Goal: Information Seeking & Learning: Learn about a topic

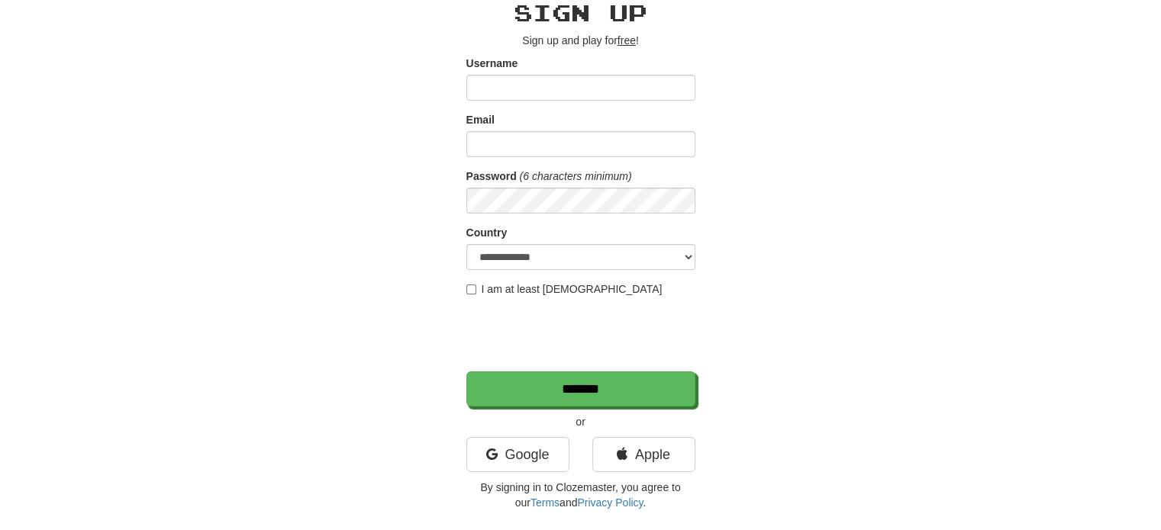
scroll to position [229, 0]
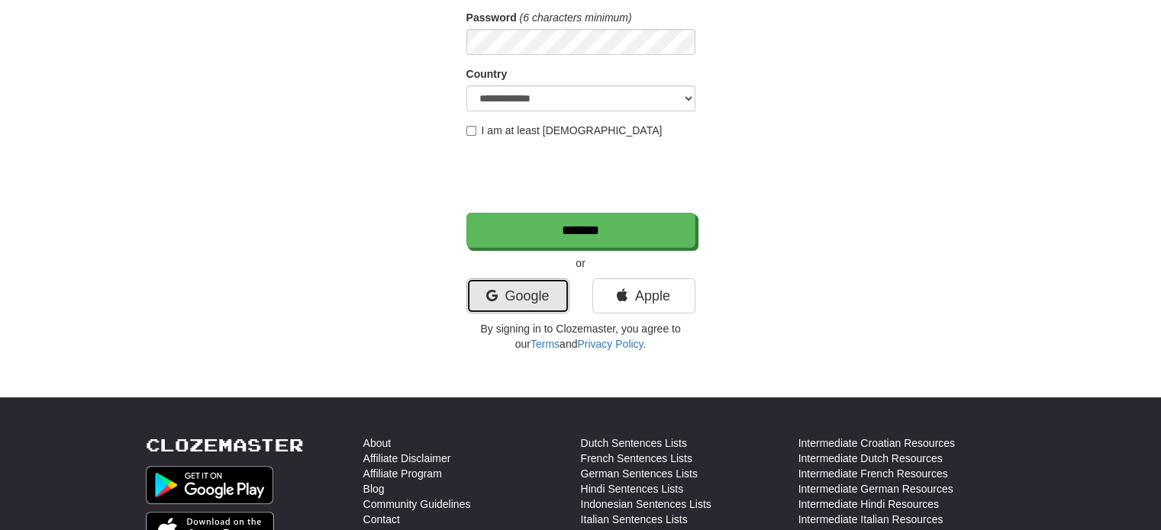
click at [516, 295] on link "Google" at bounding box center [517, 296] width 103 height 35
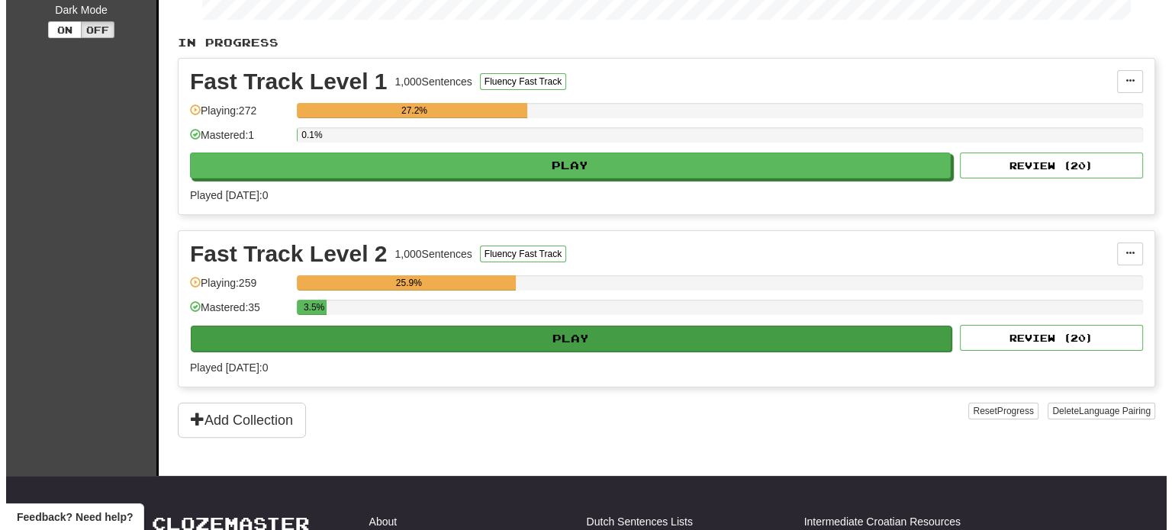
scroll to position [305, 0]
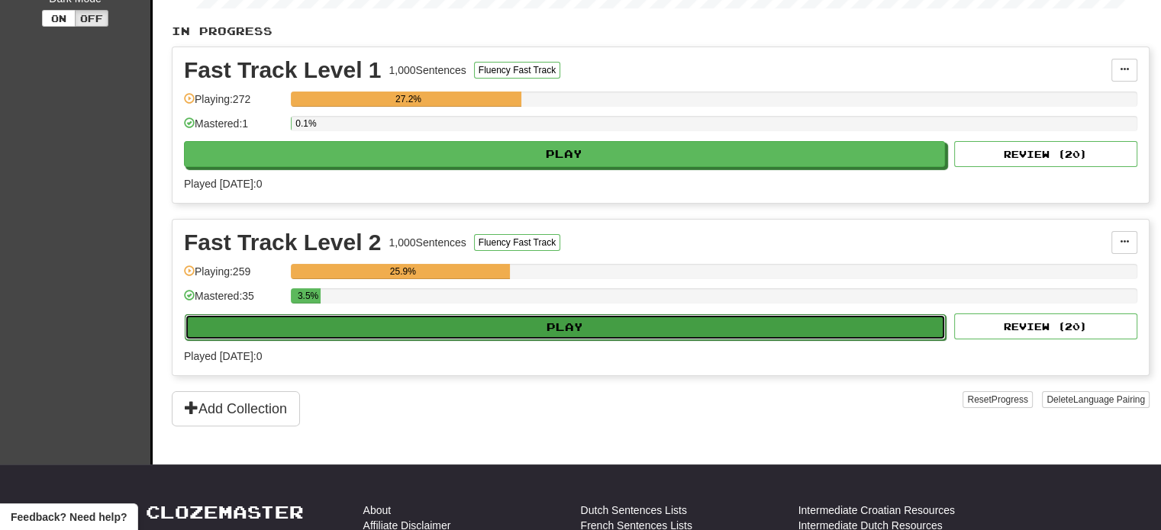
click at [542, 327] on button "Play" at bounding box center [565, 327] width 761 height 26
select select "**"
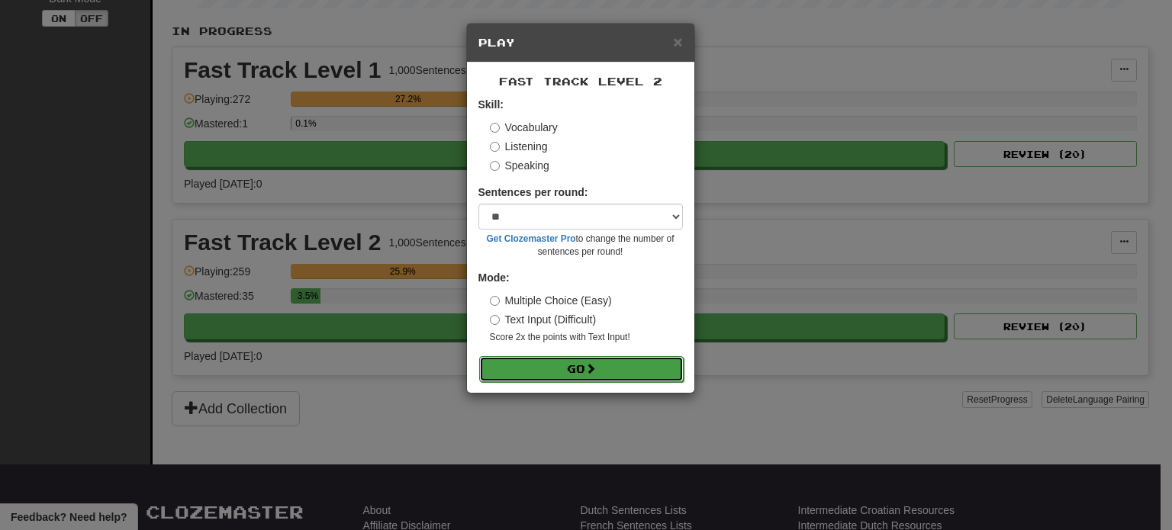
click at [592, 377] on button "Go" at bounding box center [581, 369] width 205 height 26
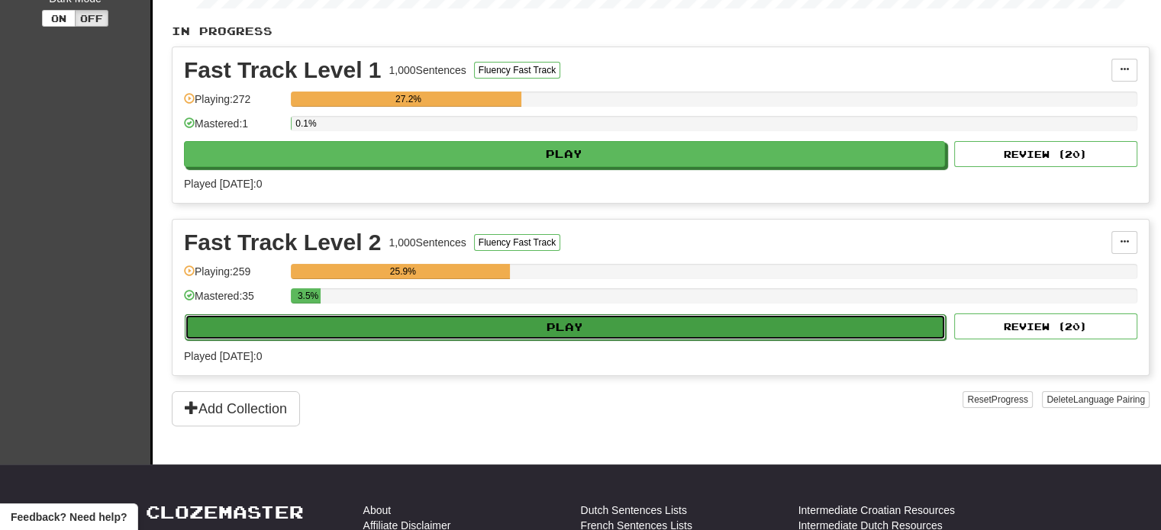
click at [517, 319] on button "Play" at bounding box center [565, 327] width 761 height 26
select select "**"
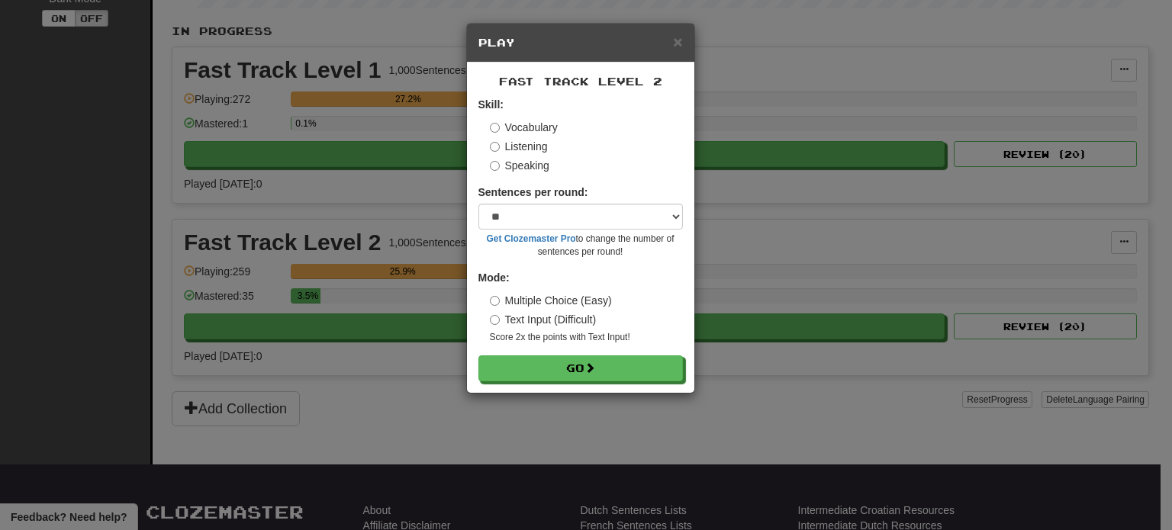
click at [530, 149] on label "Listening" at bounding box center [519, 146] width 58 height 15
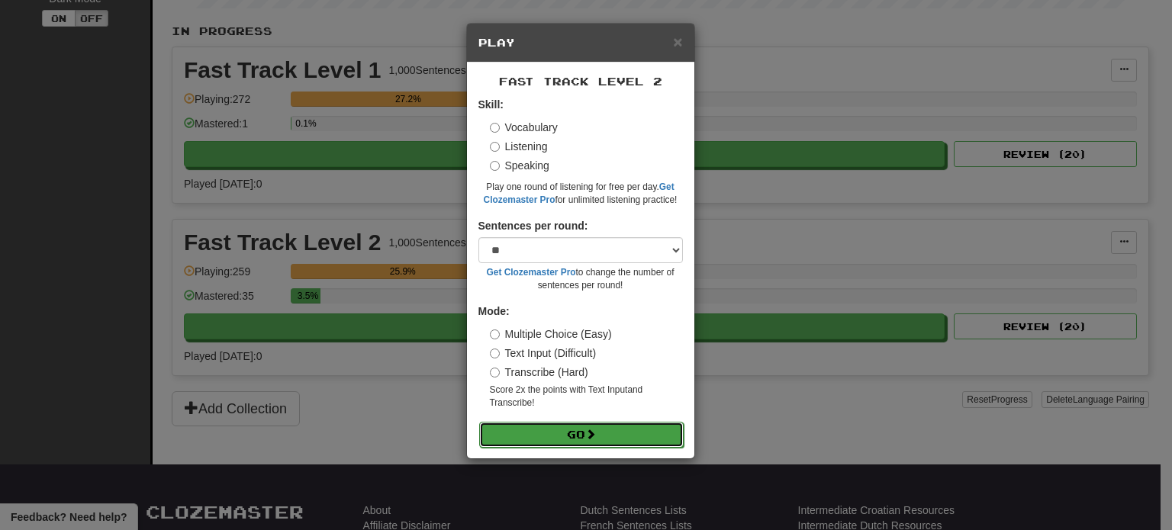
click at [590, 444] on button "Go" at bounding box center [581, 435] width 205 height 26
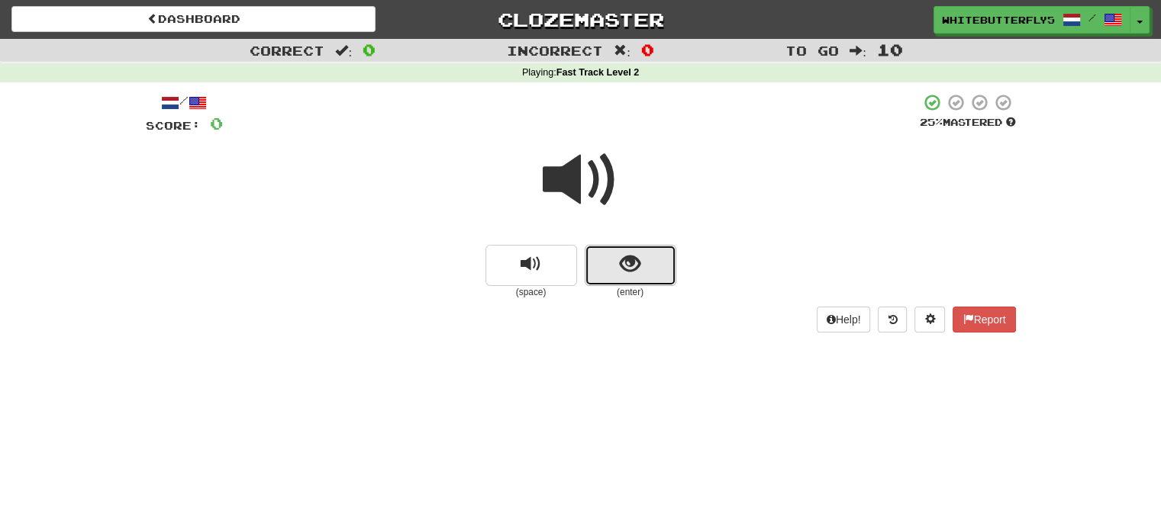
click at [647, 267] on button "show sentence" at bounding box center [631, 265] width 92 height 41
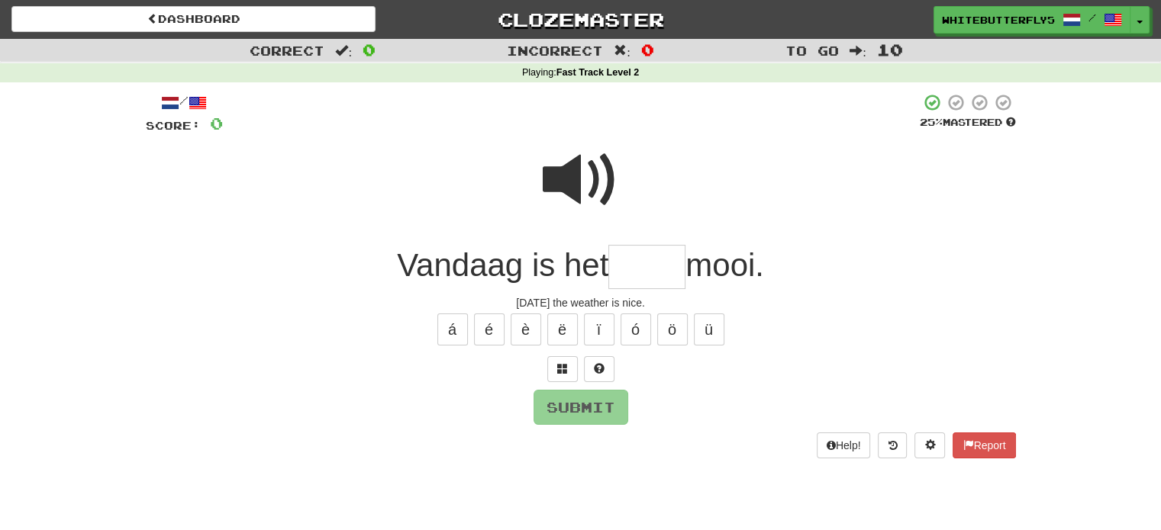
click at [643, 269] on input "text" at bounding box center [646, 267] width 77 height 45
type input "****"
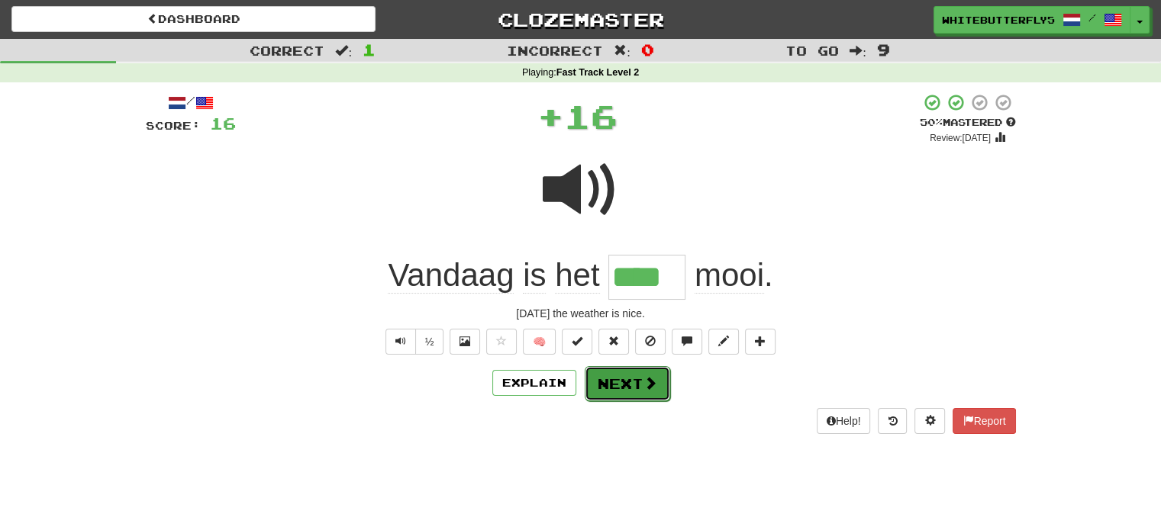
click at [644, 385] on span at bounding box center [650, 383] width 14 height 14
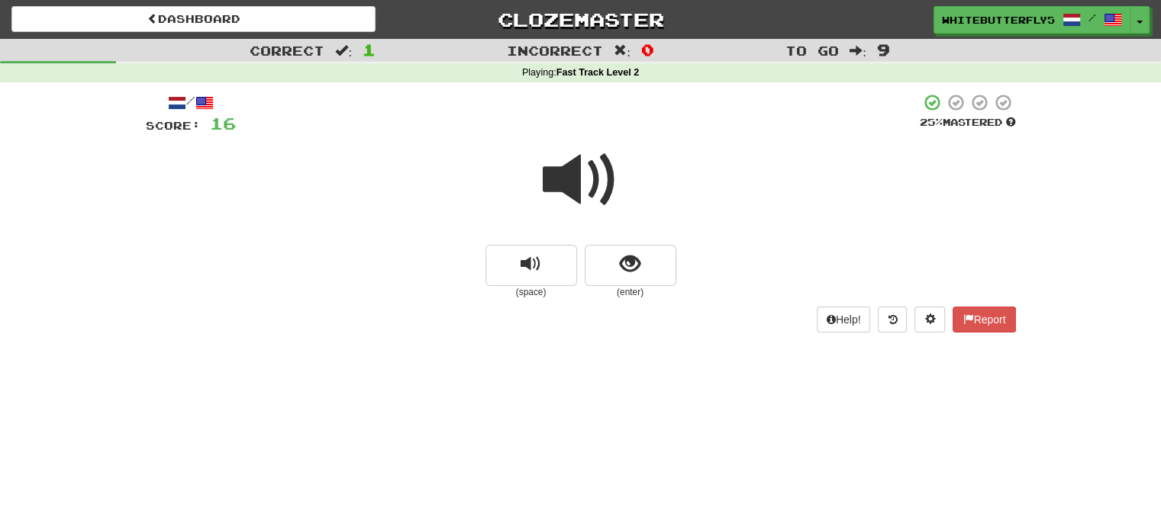
click at [659, 236] on div at bounding box center [581, 190] width 870 height 109
click at [655, 256] on button "show sentence" at bounding box center [631, 265] width 92 height 41
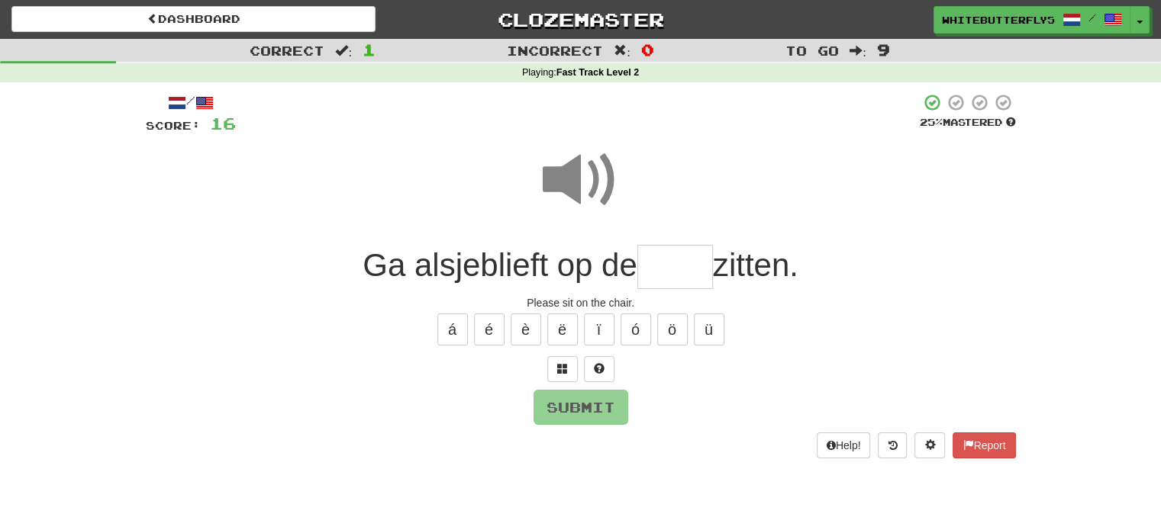
click at [655, 271] on input "text" at bounding box center [675, 267] width 76 height 45
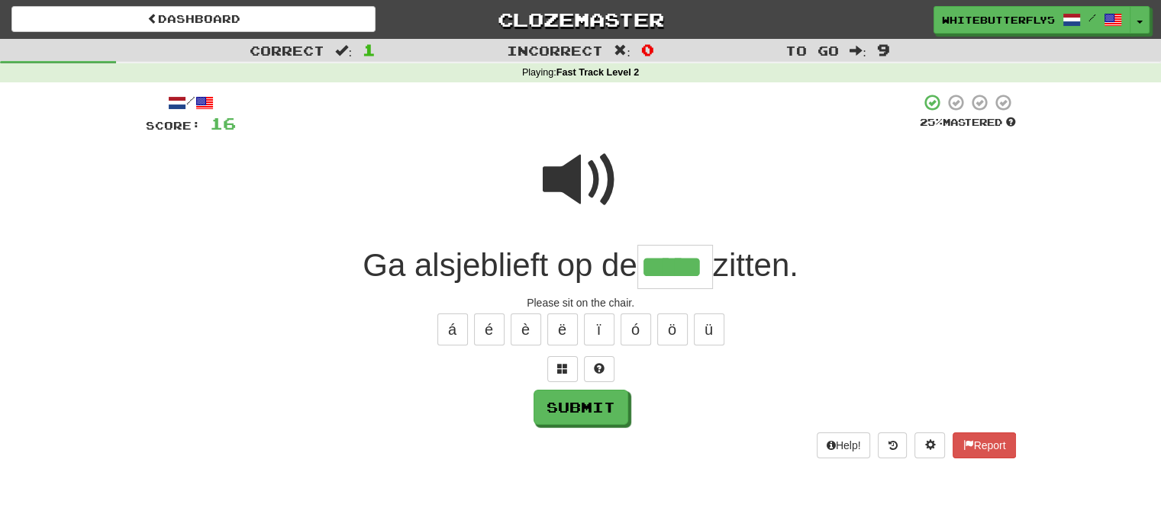
type input "*****"
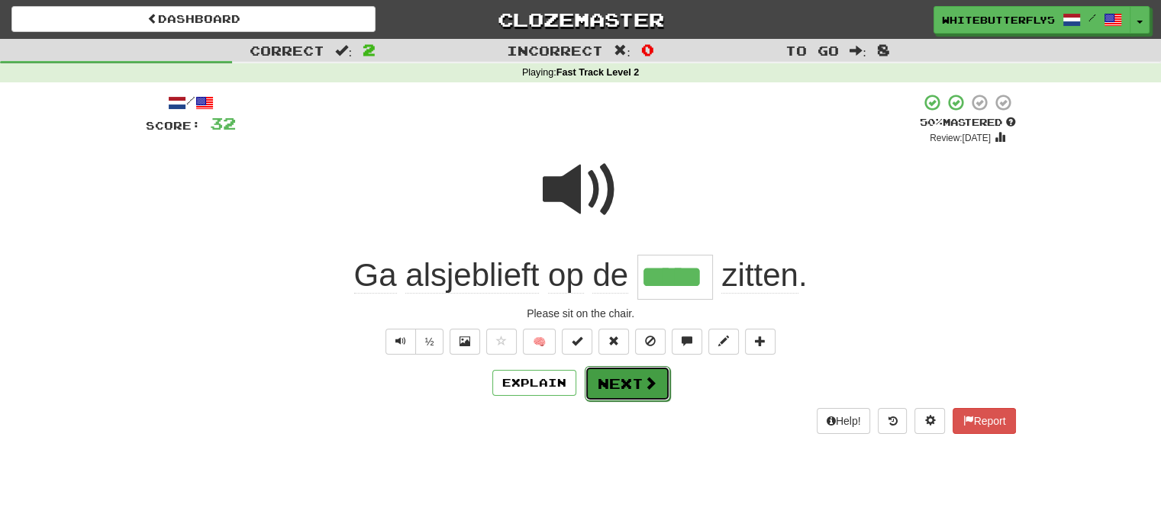
click at [655, 385] on span at bounding box center [650, 383] width 14 height 14
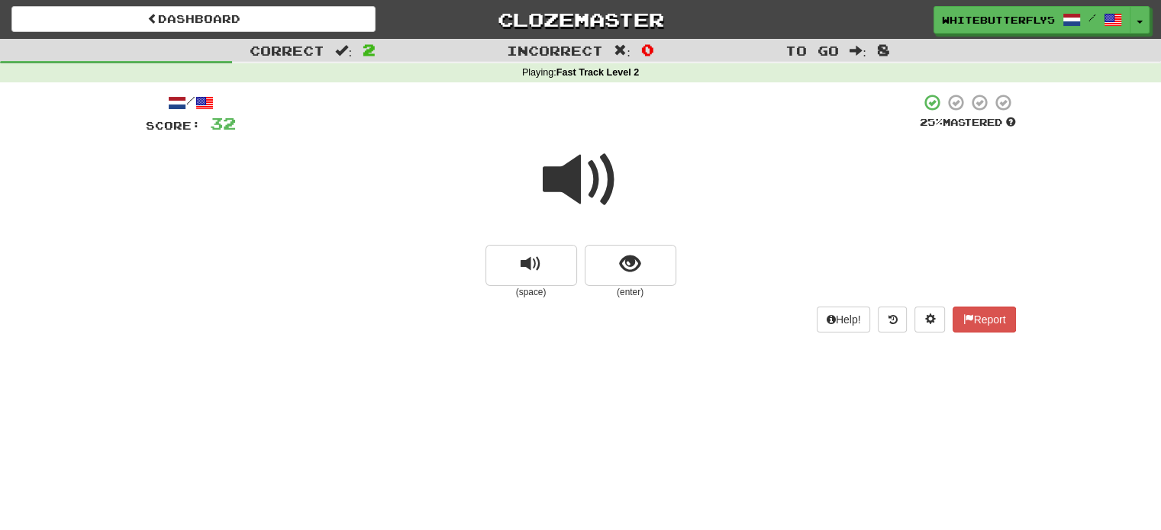
click at [614, 185] on span at bounding box center [581, 180] width 76 height 76
click at [614, 247] on button "show sentence" at bounding box center [631, 265] width 92 height 41
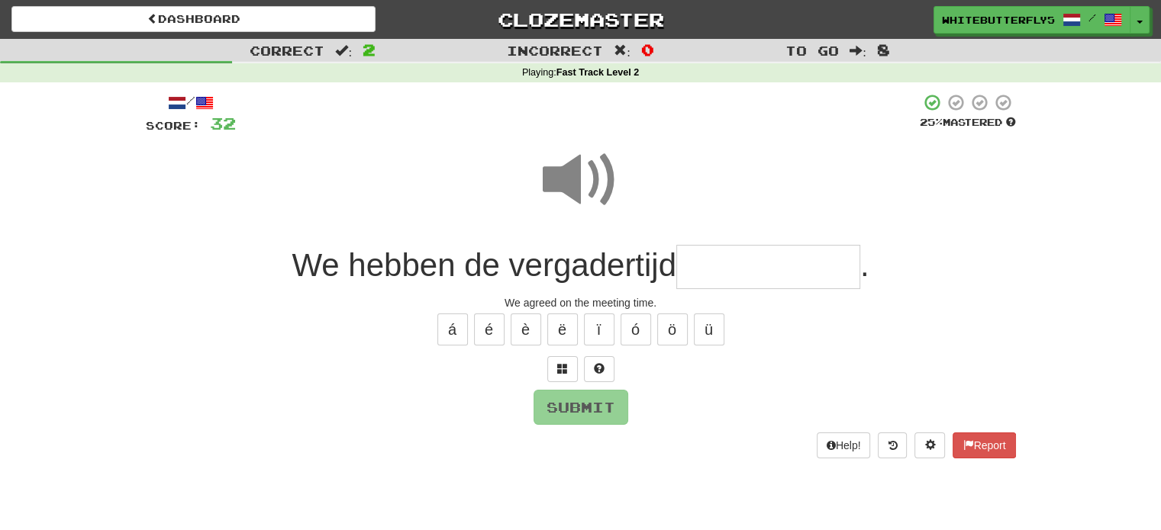
click at [828, 269] on input "text" at bounding box center [768, 267] width 184 height 45
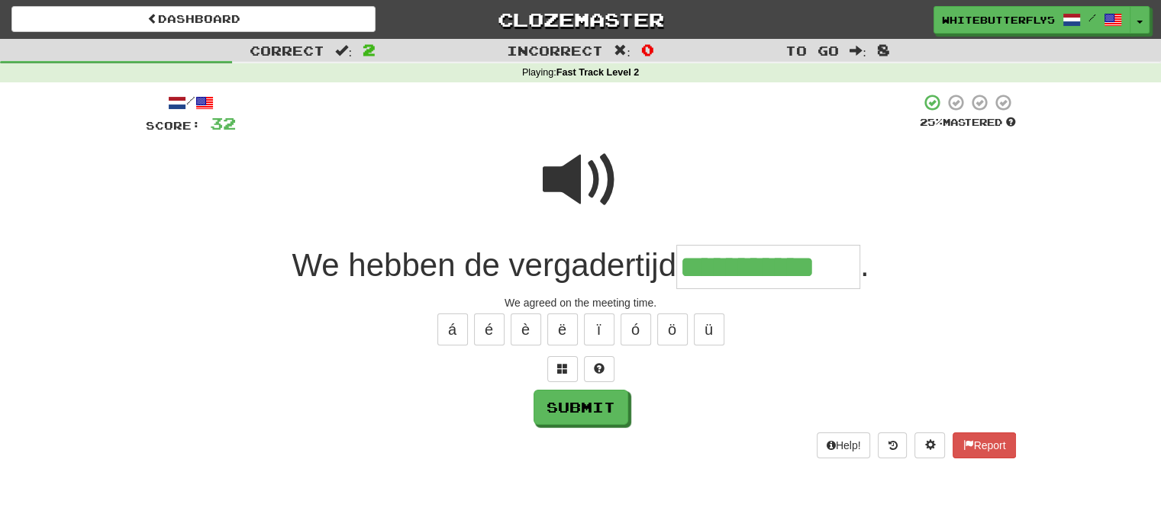
type input "**********"
click at [598, 427] on div "**********" at bounding box center [581, 276] width 870 height 366
click at [601, 405] on button "Submit" at bounding box center [581, 408] width 95 height 35
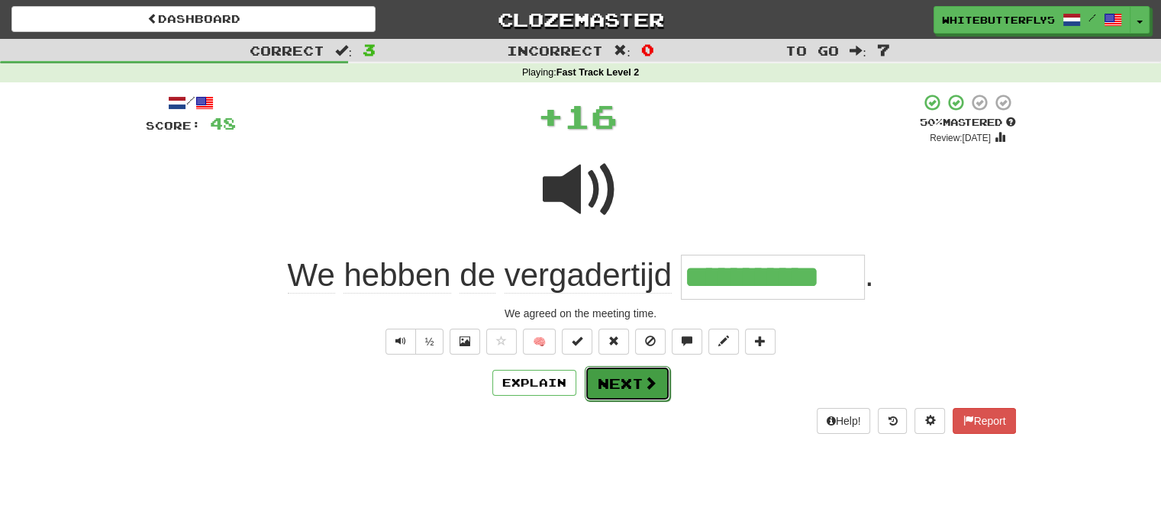
click at [658, 381] on button "Next" at bounding box center [627, 383] width 85 height 35
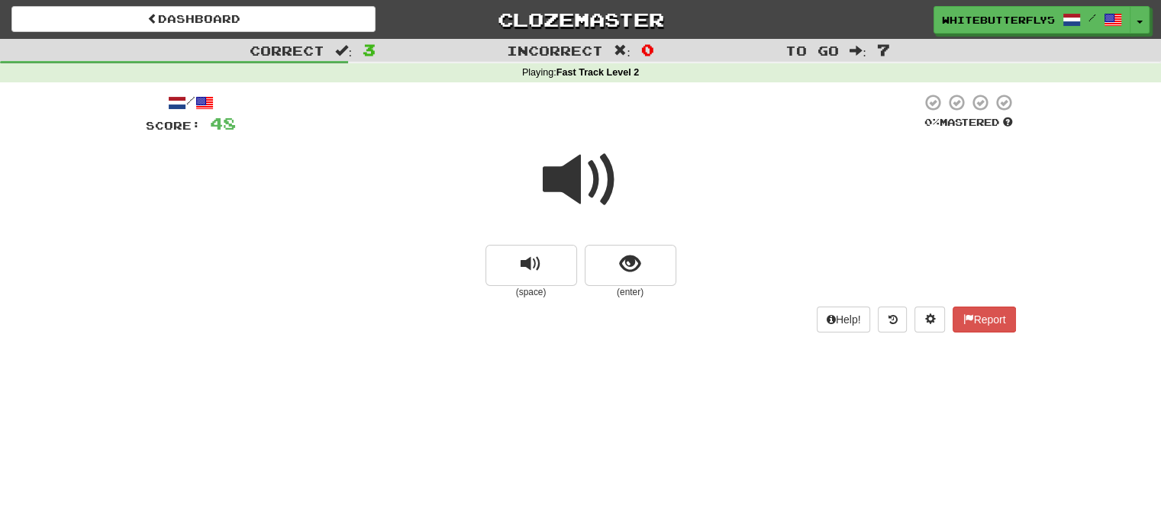
click at [594, 201] on span at bounding box center [581, 180] width 76 height 76
click at [629, 257] on span "show sentence" at bounding box center [630, 264] width 21 height 21
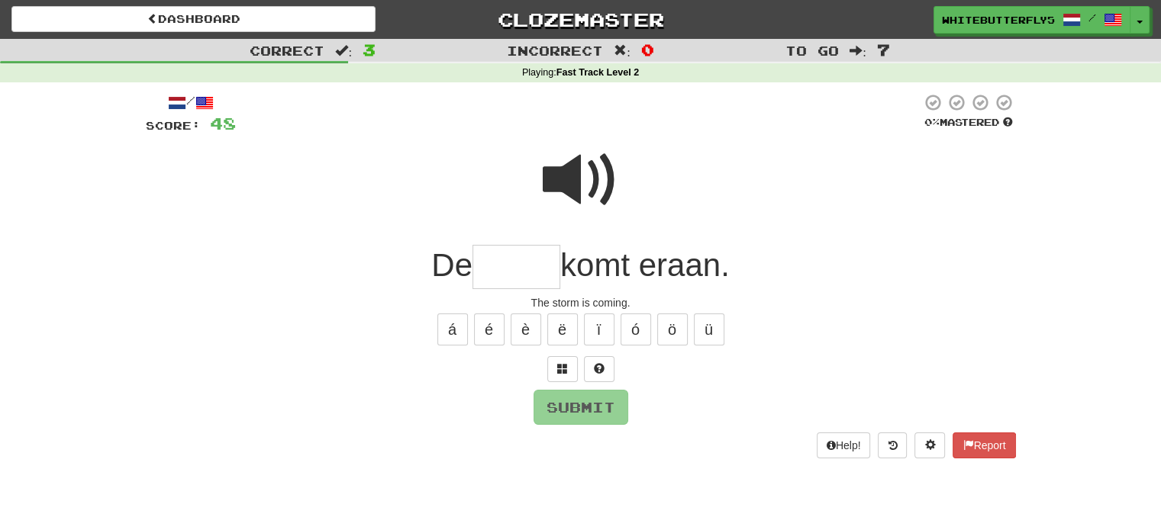
click at [519, 264] on input "text" at bounding box center [516, 267] width 88 height 45
type input "*****"
drag, startPoint x: 303, startPoint y: 259, endPoint x: 347, endPoint y: 262, distance: 44.4
click at [303, 258] on div "De ***** komt eraan." at bounding box center [581, 267] width 870 height 45
click at [643, 410] on div "Submit" at bounding box center [581, 407] width 870 height 35
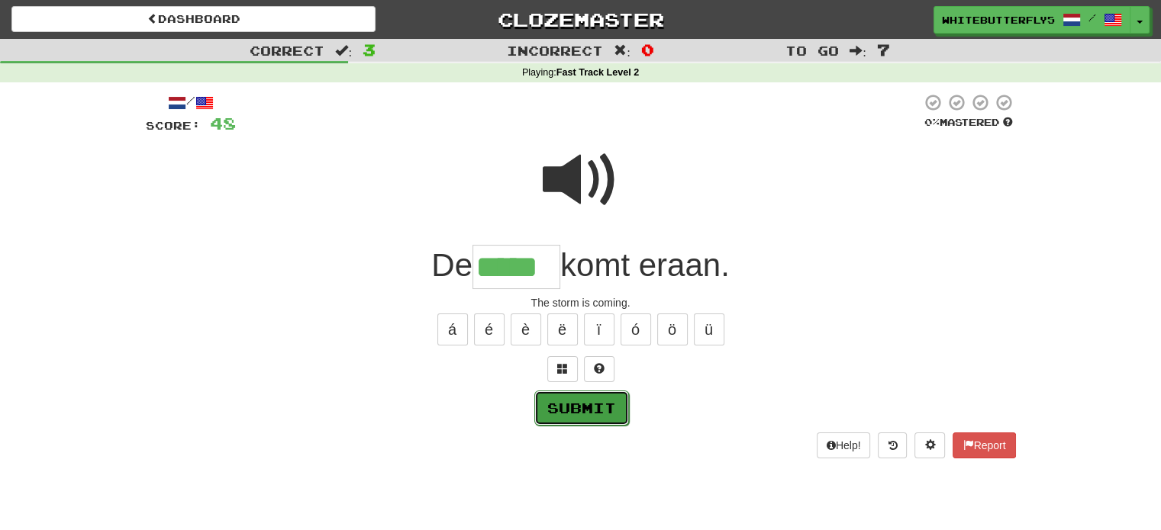
click at [594, 402] on button "Submit" at bounding box center [581, 408] width 95 height 35
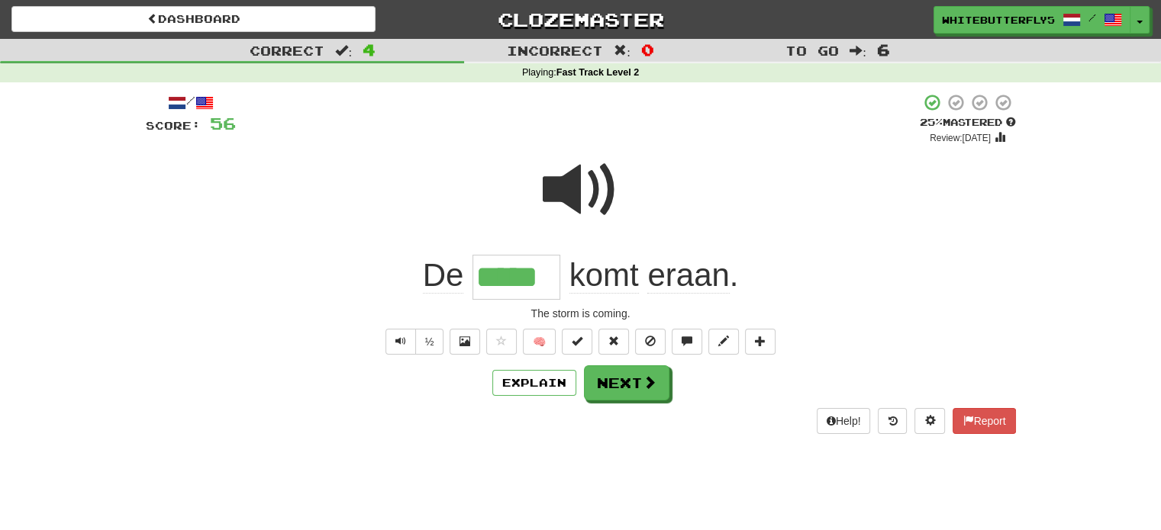
click at [641, 404] on div "/ Score: 56 + 8 25 % Mastered Review: 2025-08-17 De ***** komt eraan . The stor…" at bounding box center [581, 263] width 870 height 340
click at [652, 382] on span at bounding box center [650, 383] width 14 height 14
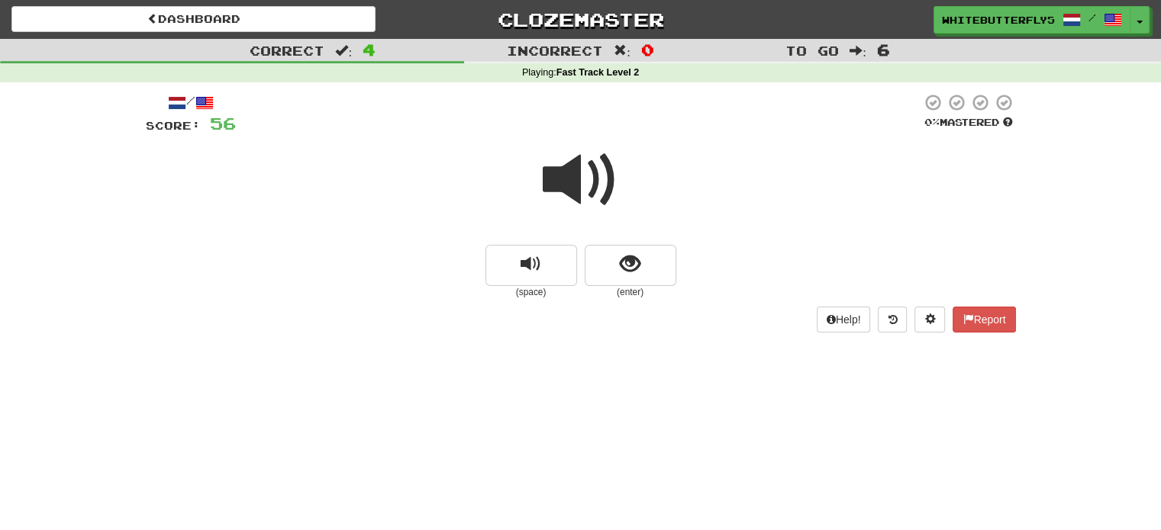
click at [572, 176] on span at bounding box center [581, 180] width 76 height 76
click at [625, 280] on button "show sentence" at bounding box center [631, 265] width 92 height 41
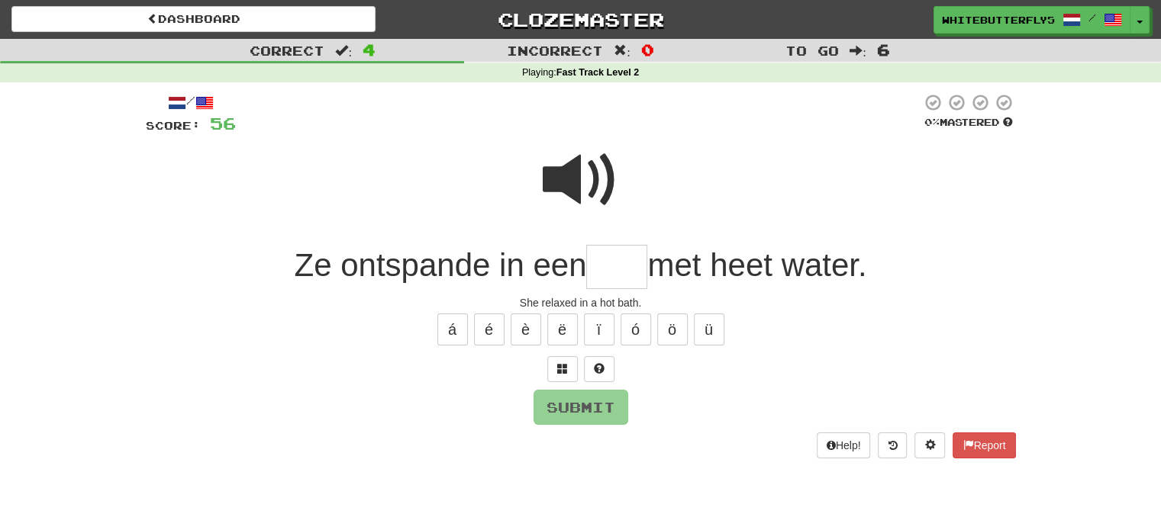
click at [641, 262] on input "text" at bounding box center [616, 267] width 61 height 45
type input "***"
click at [575, 164] on span at bounding box center [581, 180] width 76 height 76
click at [578, 392] on button "Submit" at bounding box center [581, 408] width 95 height 35
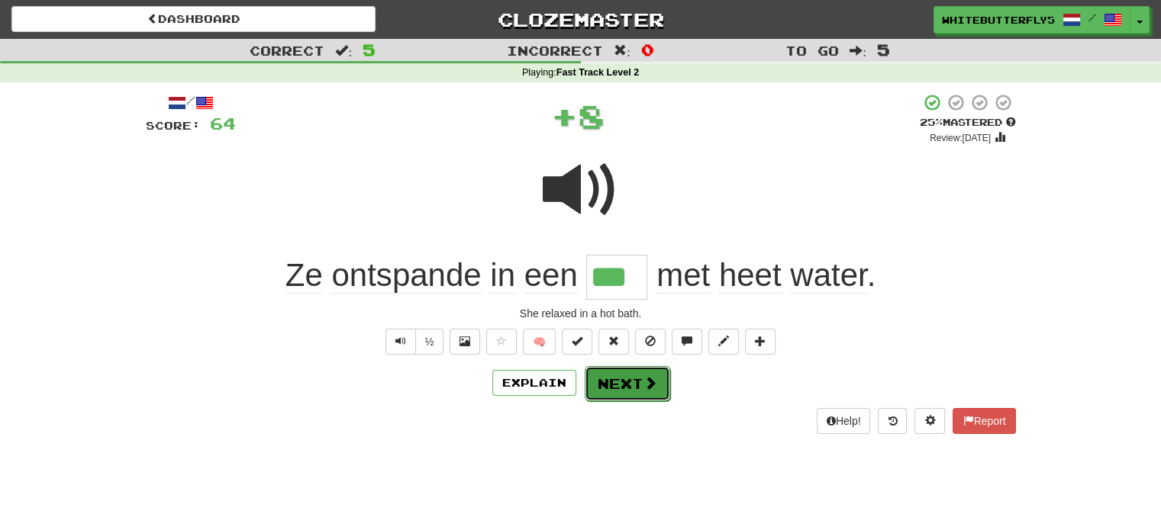
click at [635, 388] on button "Next" at bounding box center [627, 383] width 85 height 35
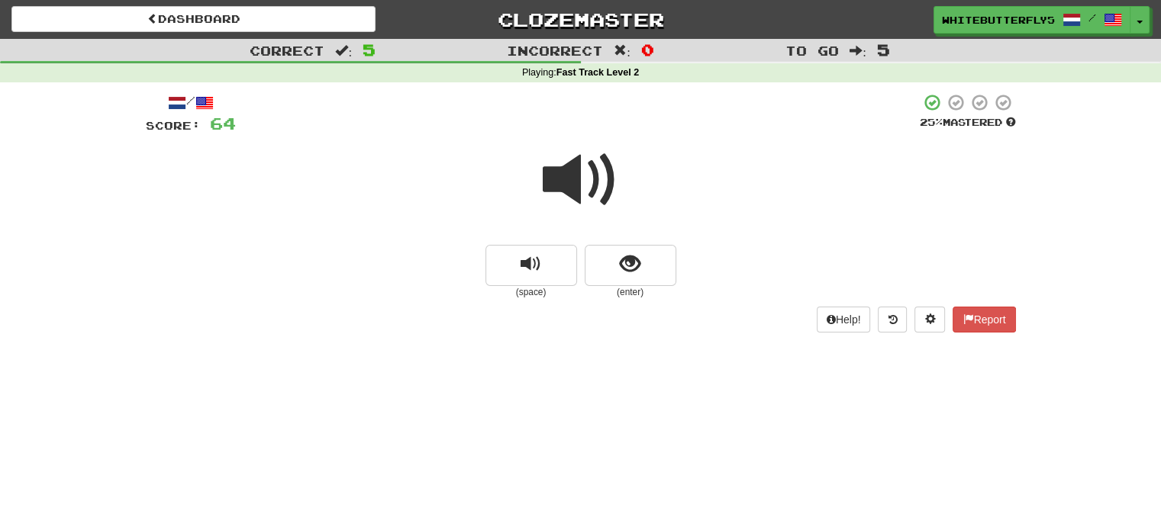
click at [587, 160] on span at bounding box center [581, 180] width 76 height 76
click at [586, 155] on span at bounding box center [581, 180] width 76 height 76
click at [646, 235] on div at bounding box center [581, 190] width 870 height 109
click at [637, 277] on button "show sentence" at bounding box center [631, 265] width 92 height 41
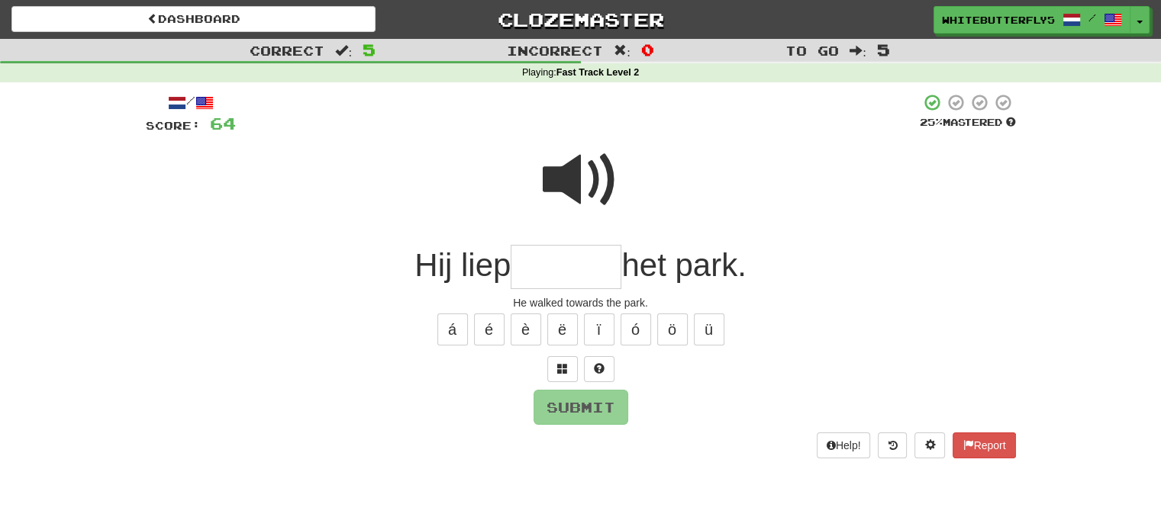
click at [559, 274] on input "text" at bounding box center [566, 267] width 111 height 45
click at [572, 193] on span at bounding box center [581, 180] width 76 height 76
click at [555, 256] on input "text" at bounding box center [566, 267] width 111 height 45
type input "*"
type input "********"
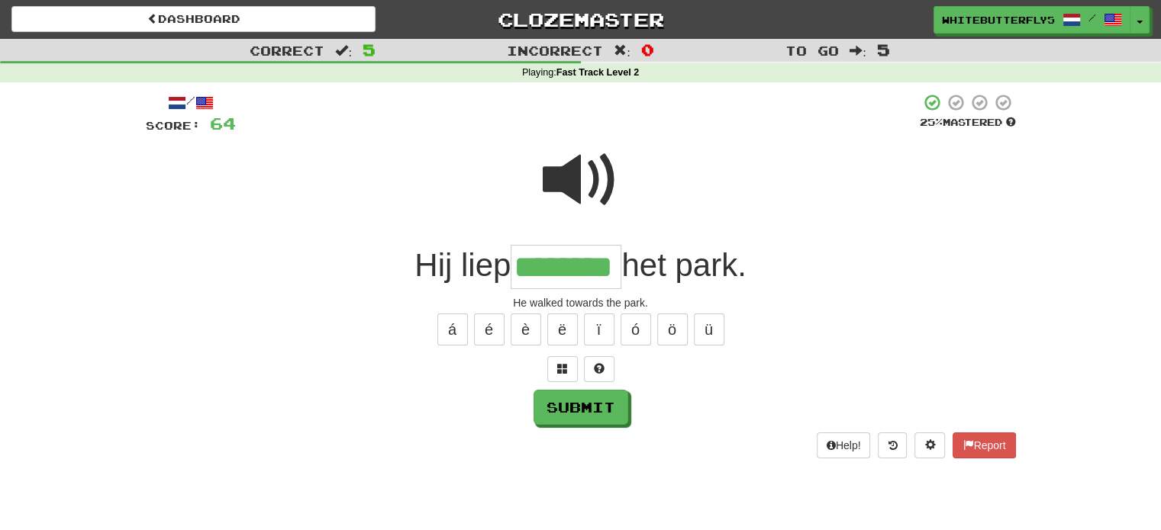
click at [600, 189] on span at bounding box center [581, 180] width 76 height 76
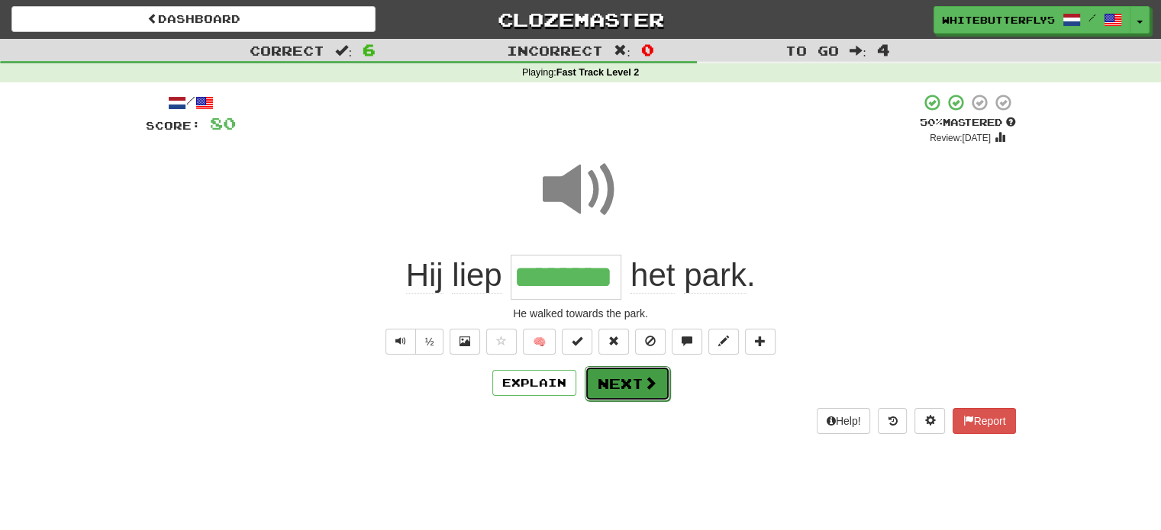
click at [638, 392] on button "Next" at bounding box center [627, 383] width 85 height 35
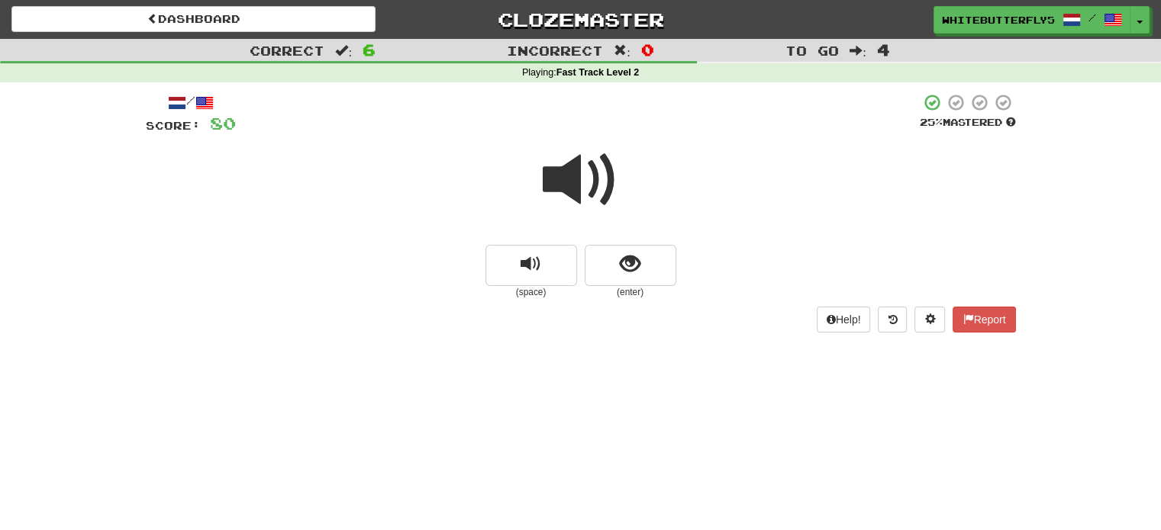
click at [574, 210] on span at bounding box center [581, 180] width 76 height 76
click at [650, 253] on button "show sentence" at bounding box center [631, 265] width 92 height 41
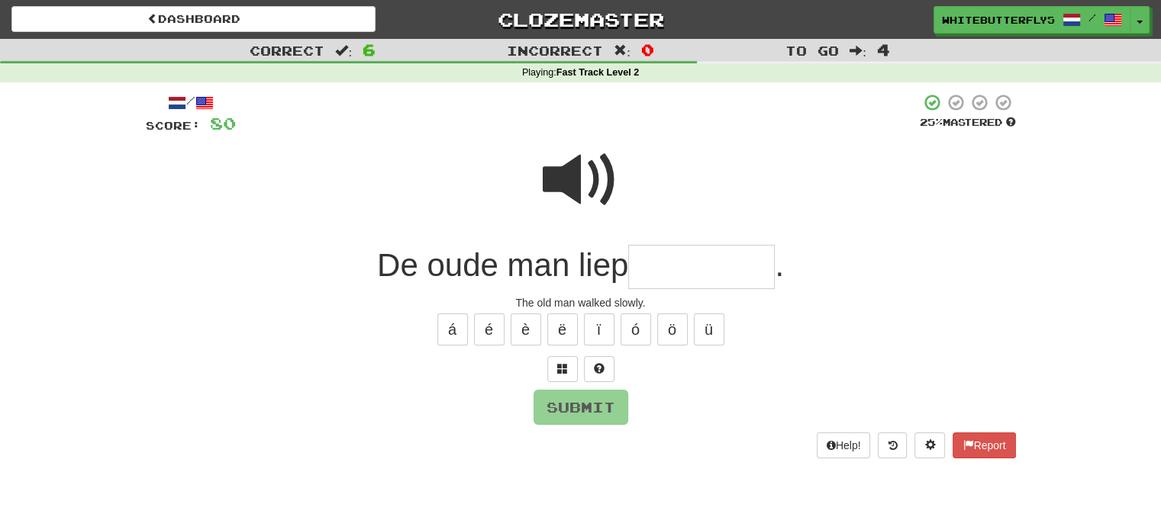
click at [679, 272] on input "text" at bounding box center [701, 267] width 147 height 45
type input "********"
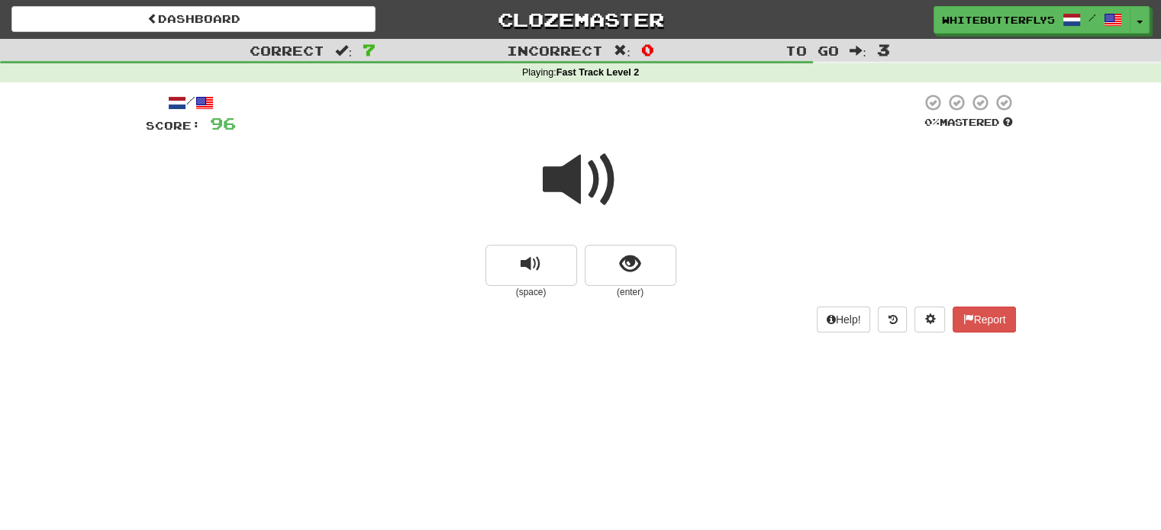
click at [567, 179] on span at bounding box center [581, 180] width 76 height 76
click at [620, 259] on span "show sentence" at bounding box center [630, 264] width 21 height 21
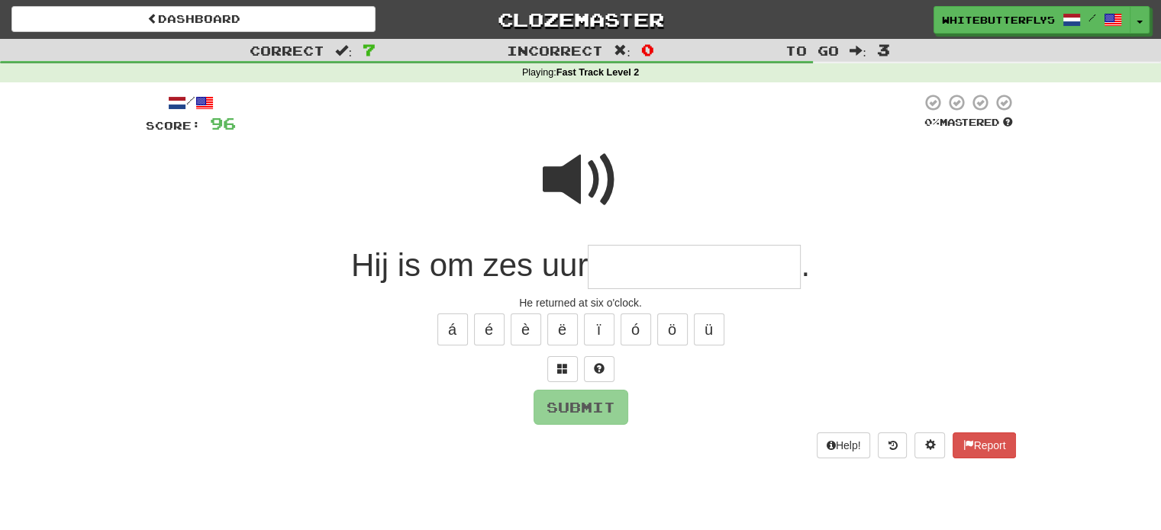
click at [638, 269] on input "text" at bounding box center [694, 267] width 213 height 45
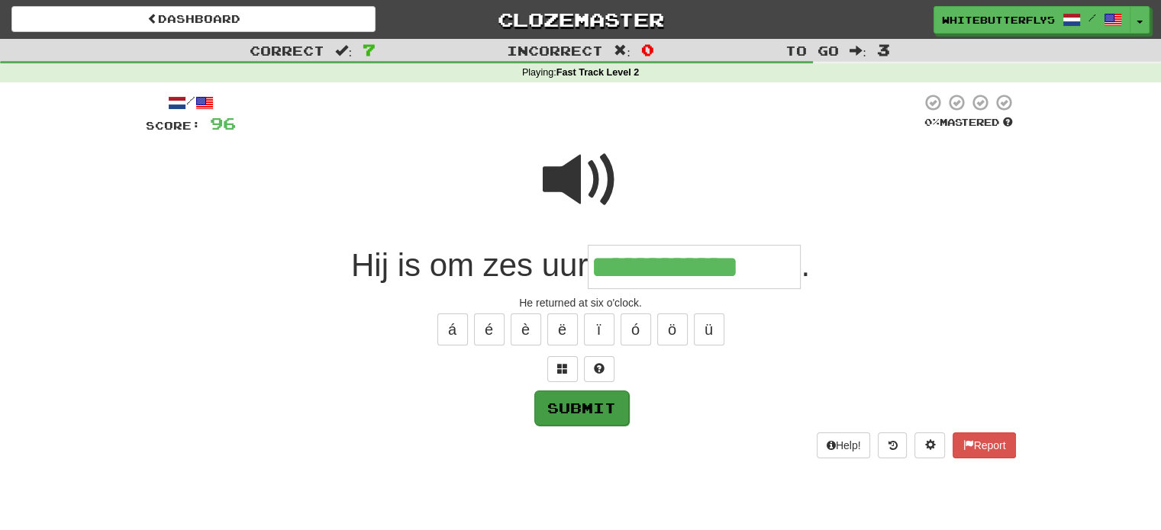
type input "**********"
click at [595, 413] on button "Submit" at bounding box center [581, 408] width 95 height 35
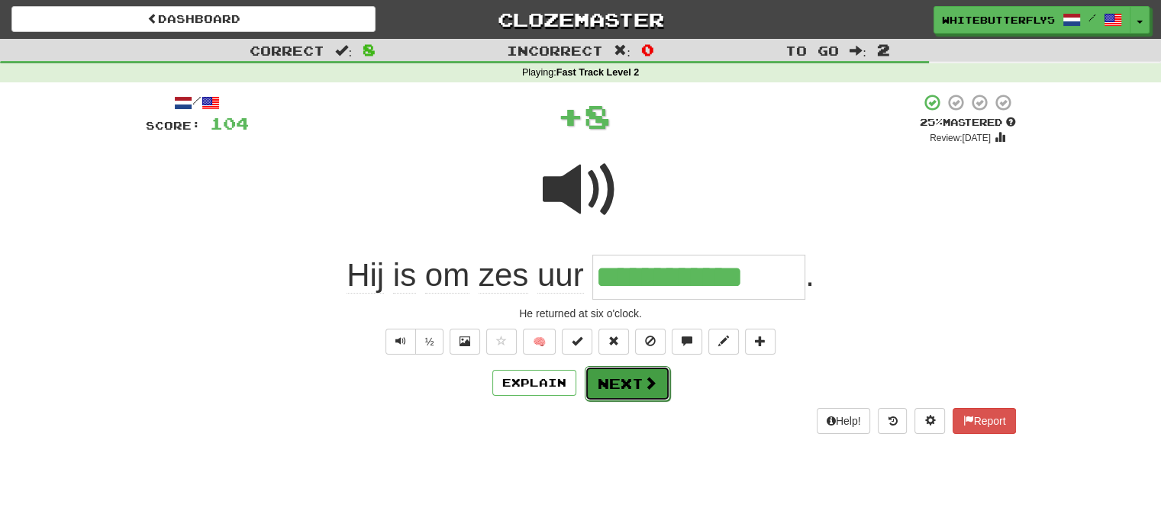
click at [622, 383] on button "Next" at bounding box center [627, 383] width 85 height 35
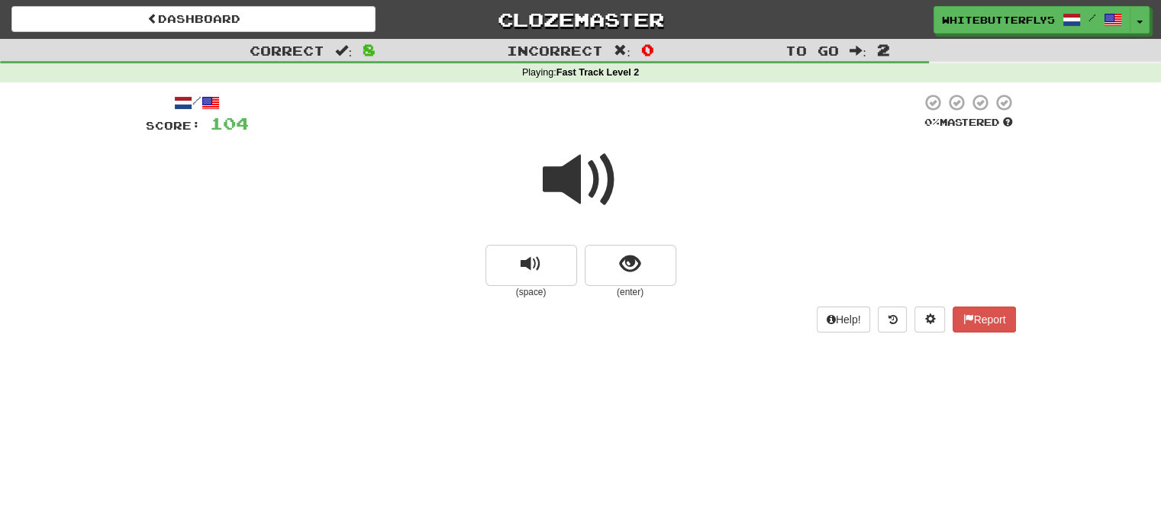
click at [602, 198] on span at bounding box center [581, 180] width 76 height 76
click at [641, 270] on button "show sentence" at bounding box center [631, 265] width 92 height 41
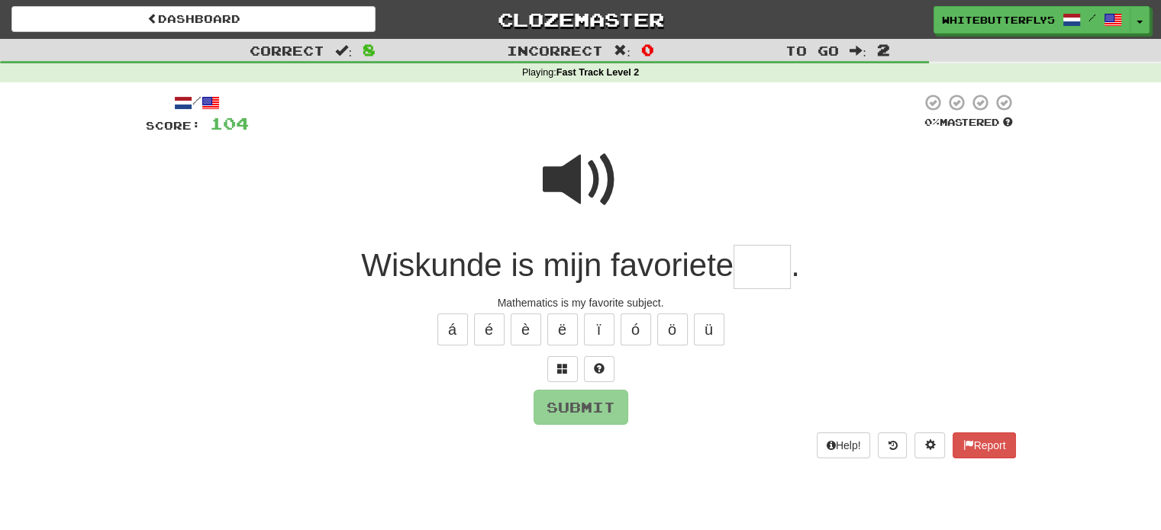
click at [800, 268] on span "." at bounding box center [795, 265] width 9 height 36
click at [797, 268] on span "." at bounding box center [795, 265] width 9 height 36
click at [781, 263] on input "text" at bounding box center [761, 267] width 57 height 45
type input "***"
click at [576, 182] on span at bounding box center [581, 180] width 76 height 76
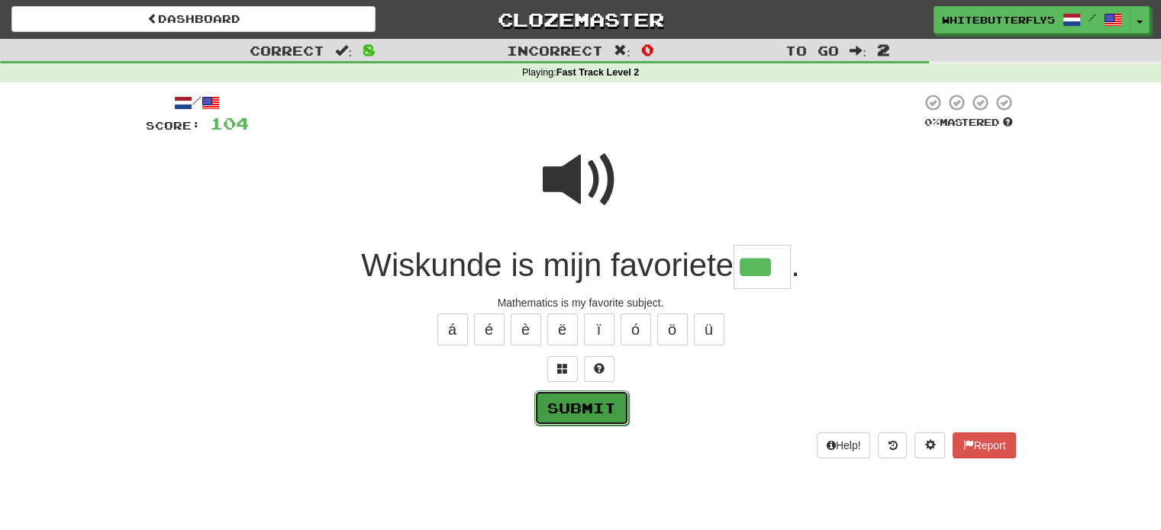
click at [601, 402] on button "Submit" at bounding box center [581, 408] width 95 height 35
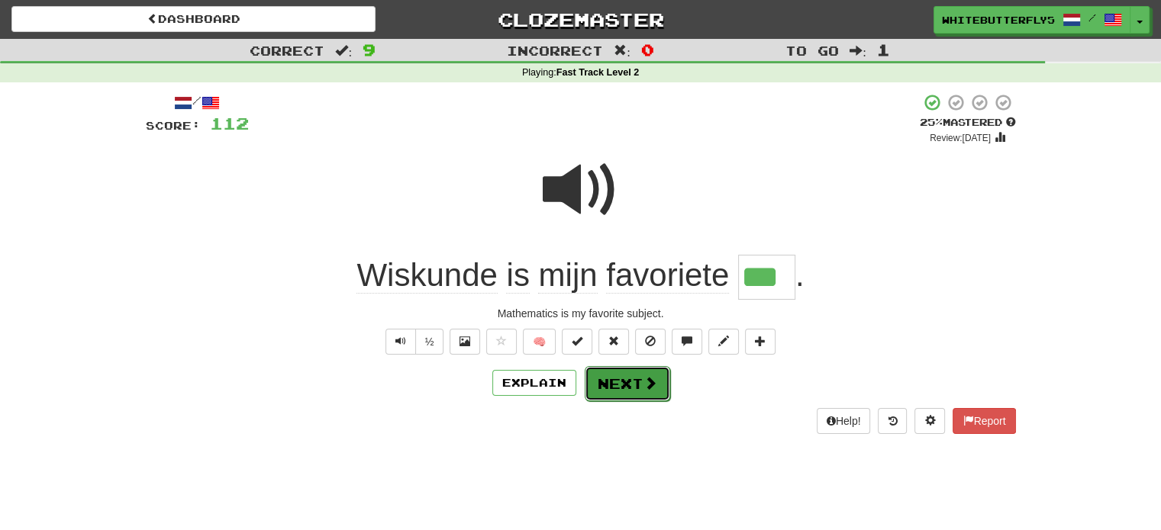
click at [643, 384] on span at bounding box center [650, 383] width 14 height 14
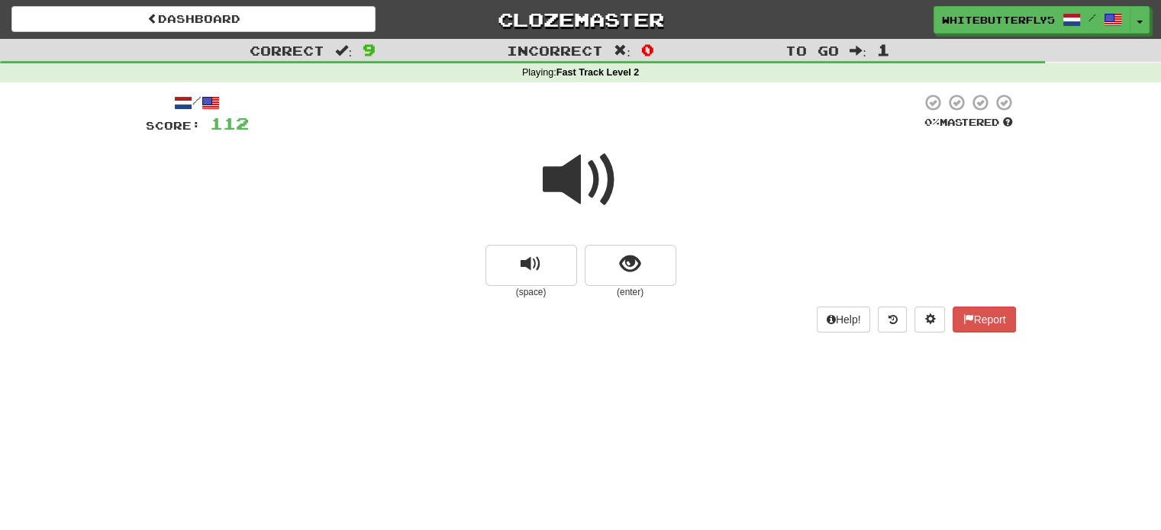
click at [580, 166] on span at bounding box center [581, 180] width 76 height 76
click at [625, 171] on div at bounding box center [581, 190] width 870 height 109
click at [656, 266] on button "show sentence" at bounding box center [631, 265] width 92 height 41
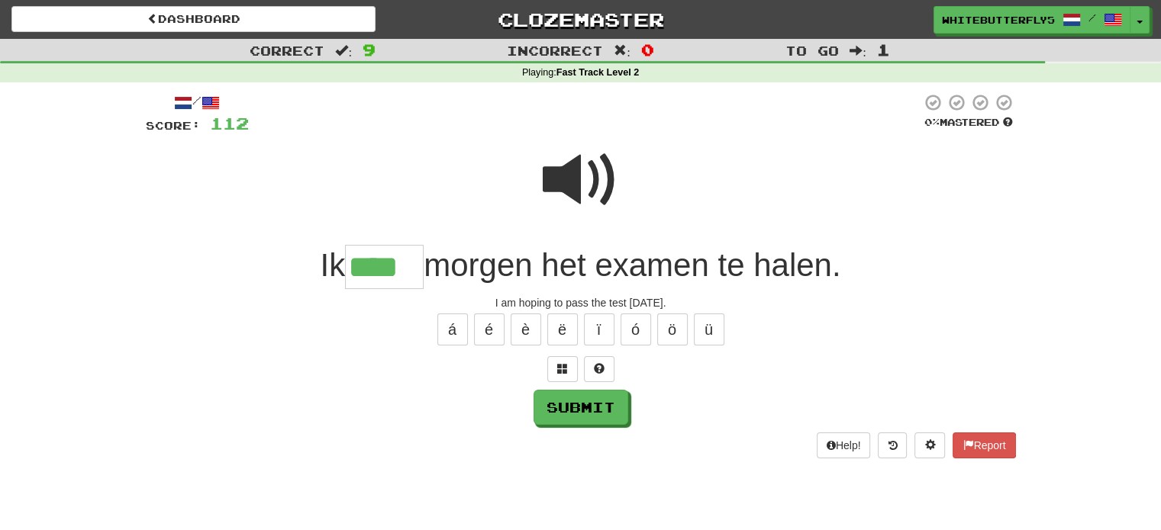
type input "****"
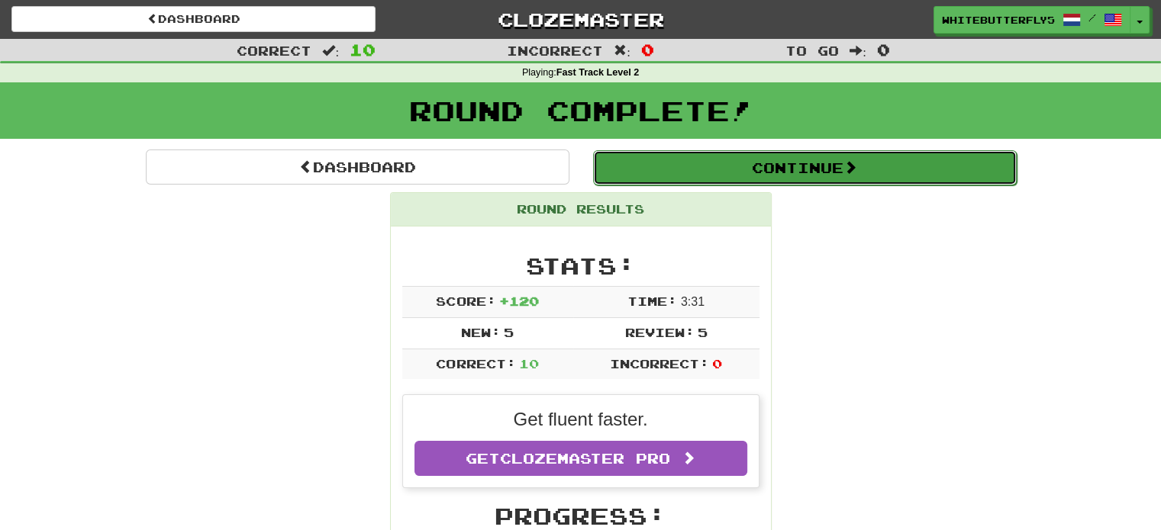
click at [717, 160] on button "Continue" at bounding box center [805, 167] width 424 height 35
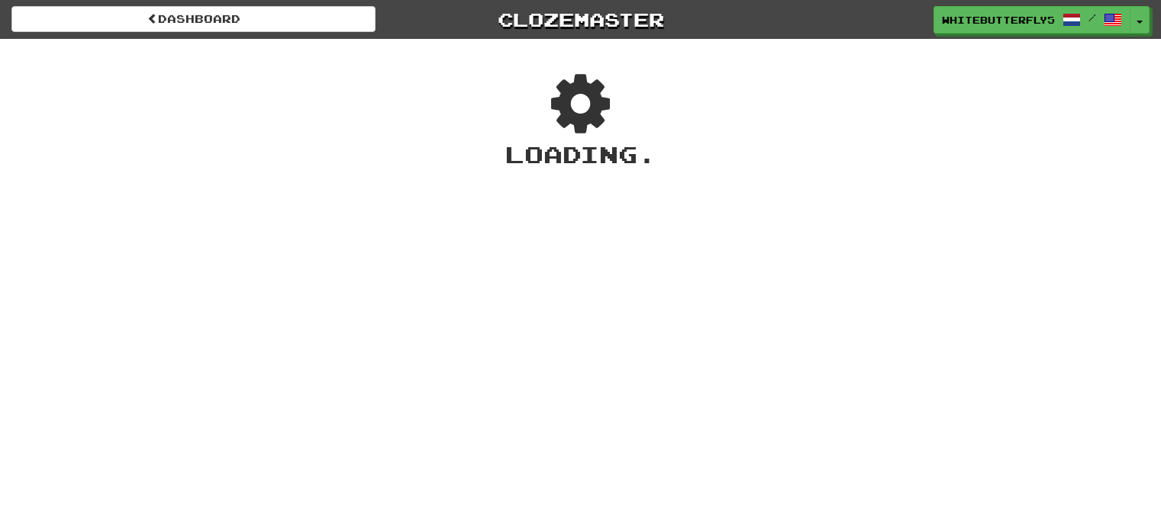
click at [305, 31] on link "Dashboard" at bounding box center [193, 19] width 364 height 26
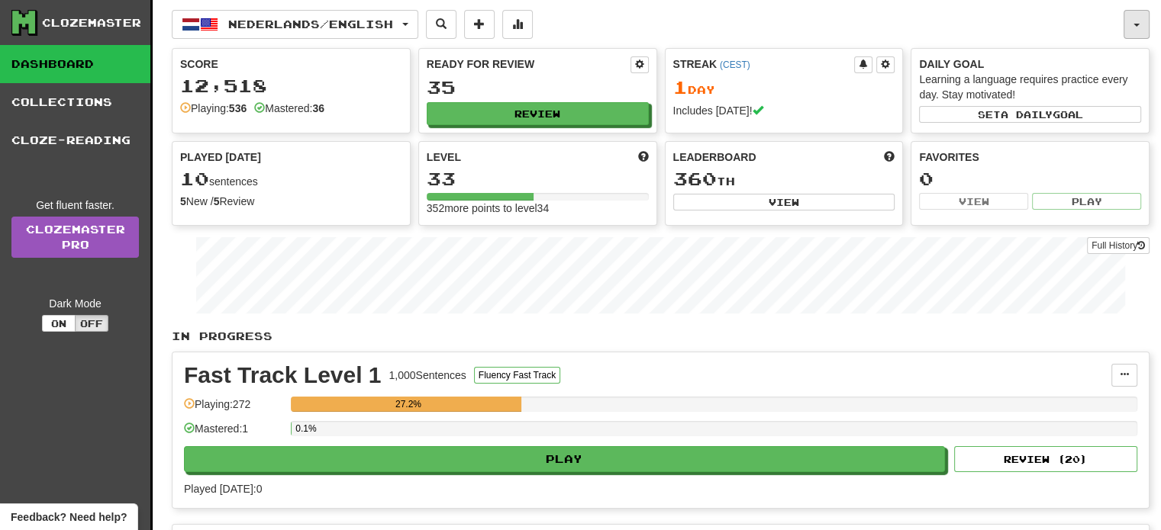
click at [1142, 34] on button "button" at bounding box center [1136, 24] width 26 height 29
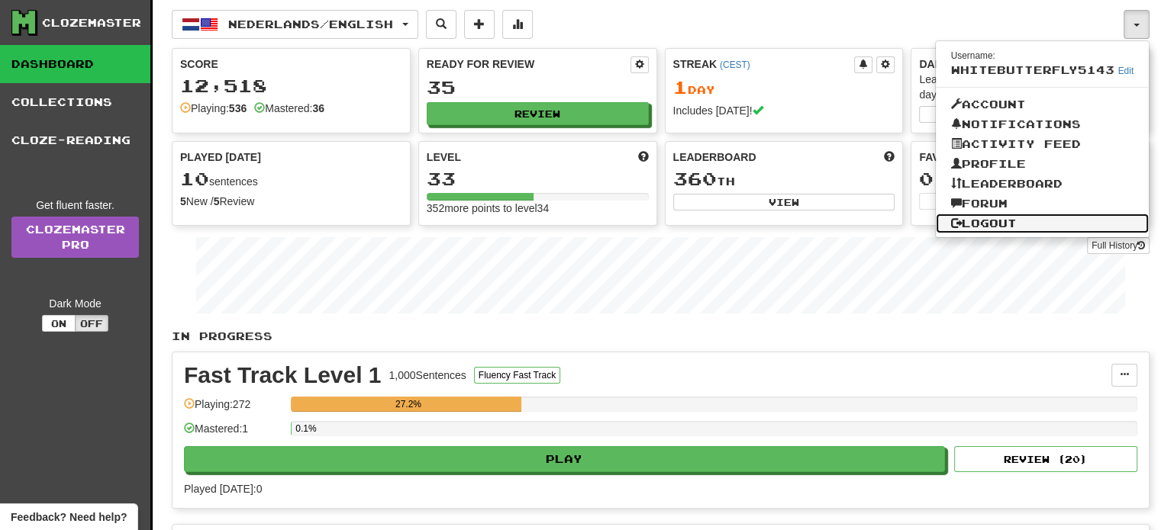
click at [1017, 225] on link "Logout" at bounding box center [1043, 224] width 214 height 20
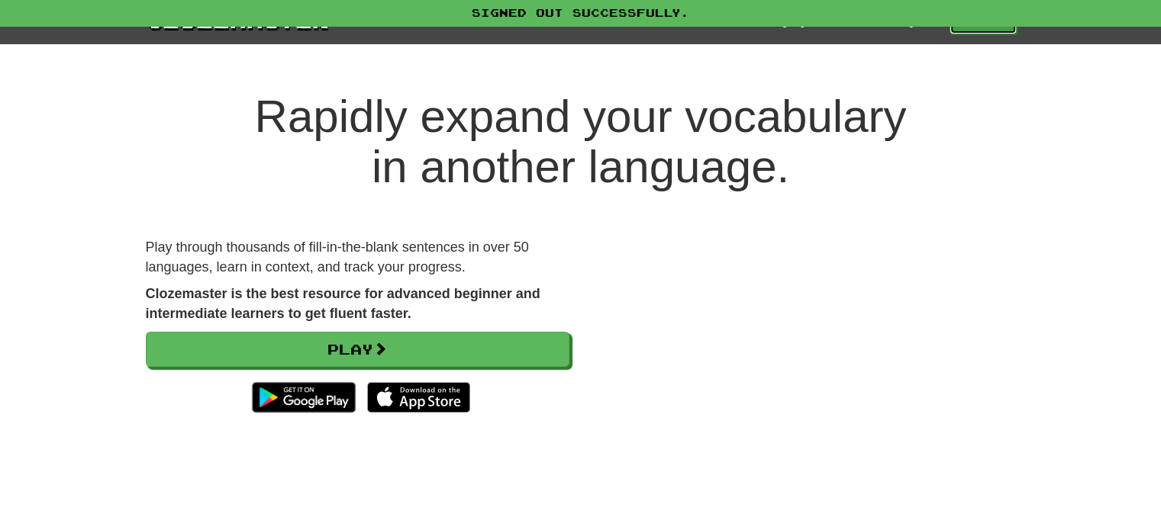
click at [1002, 30] on link "Play" at bounding box center [982, 21] width 67 height 26
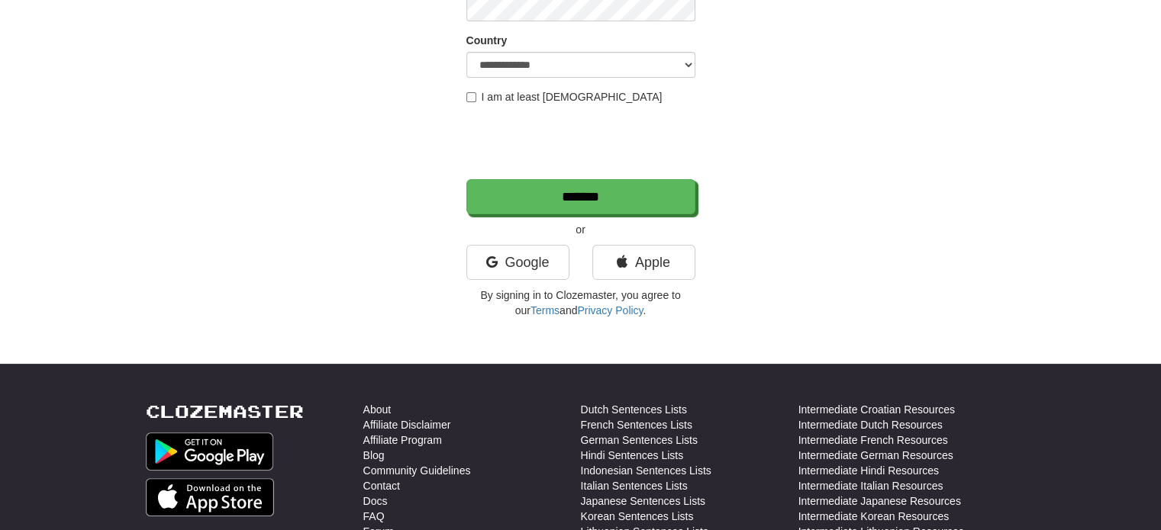
scroll to position [305, 0]
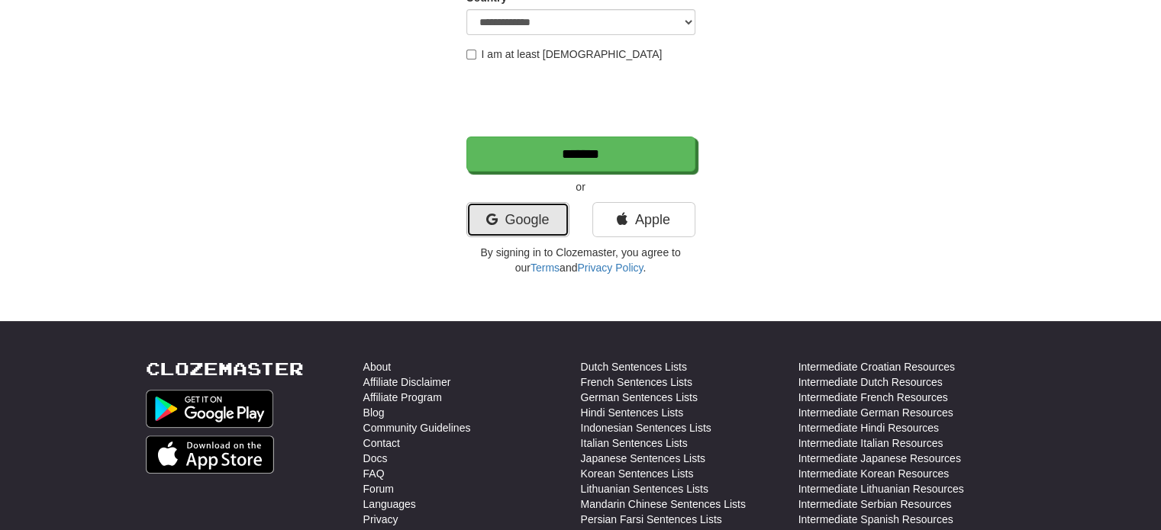
click at [524, 218] on link "Google" at bounding box center [517, 219] width 103 height 35
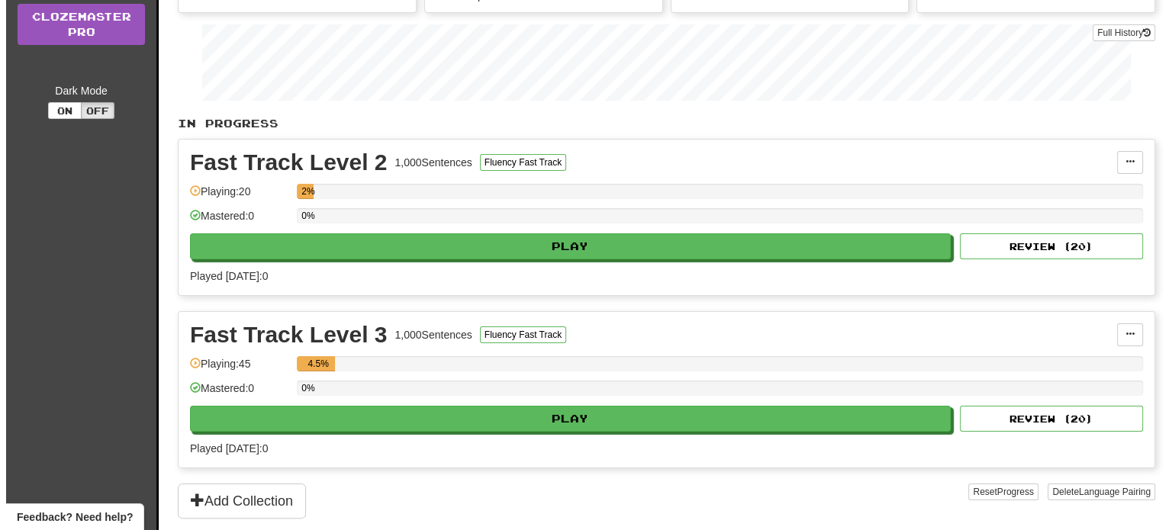
scroll to position [305, 0]
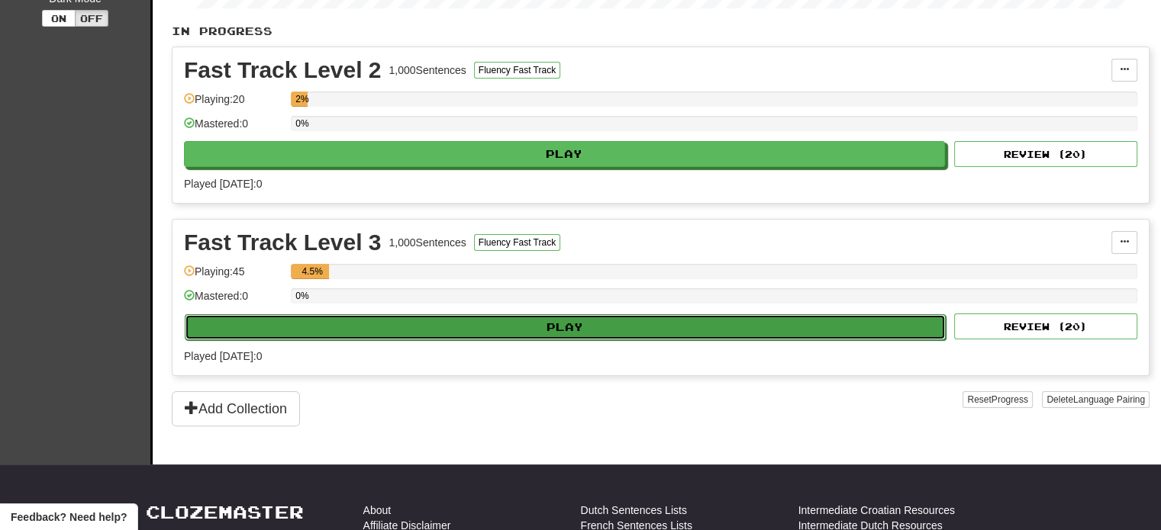
click at [563, 317] on button "Play" at bounding box center [565, 327] width 761 height 26
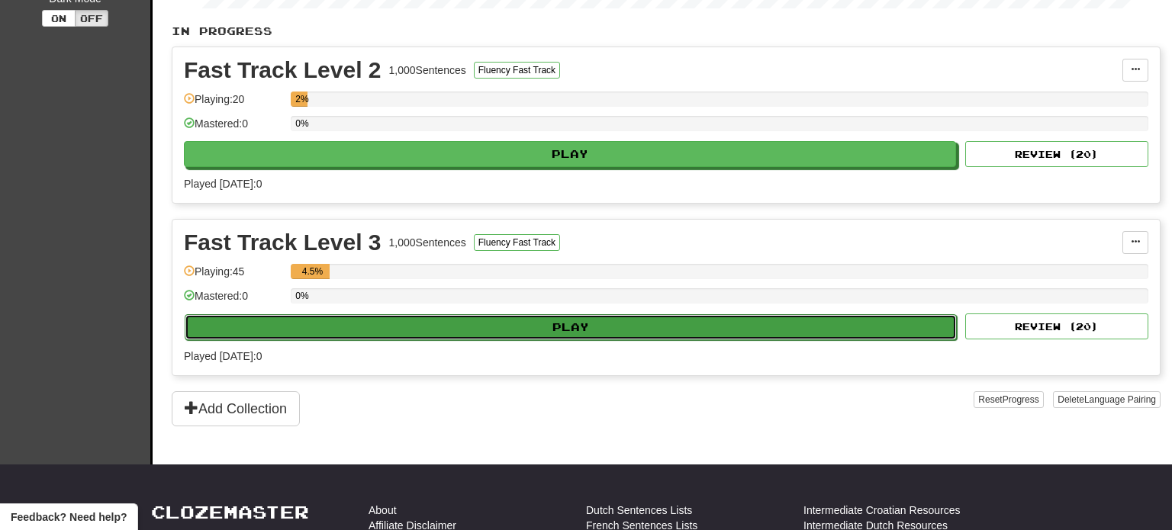
select select "**"
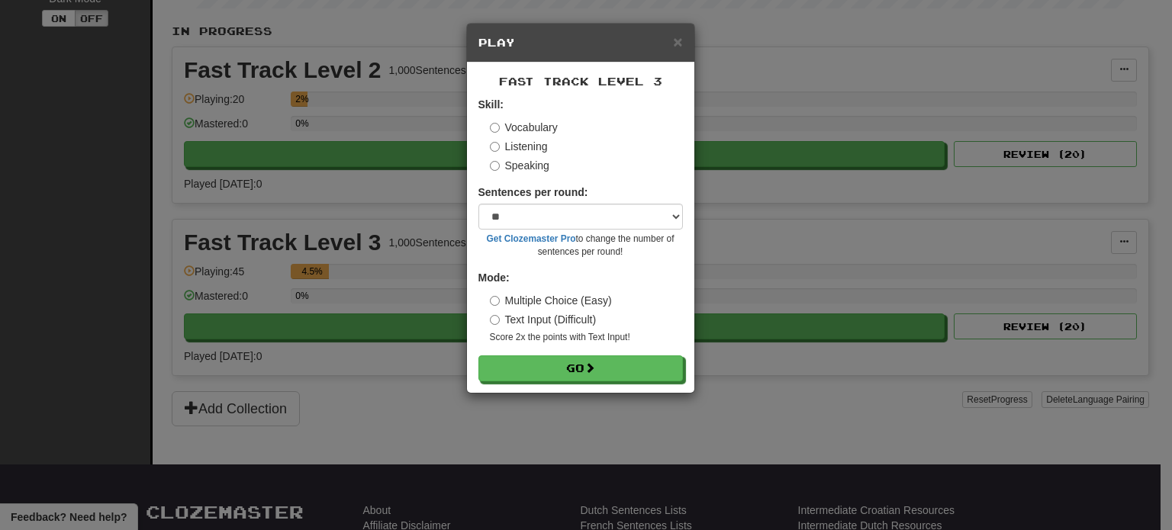
click at [520, 147] on label "Listening" at bounding box center [519, 146] width 58 height 15
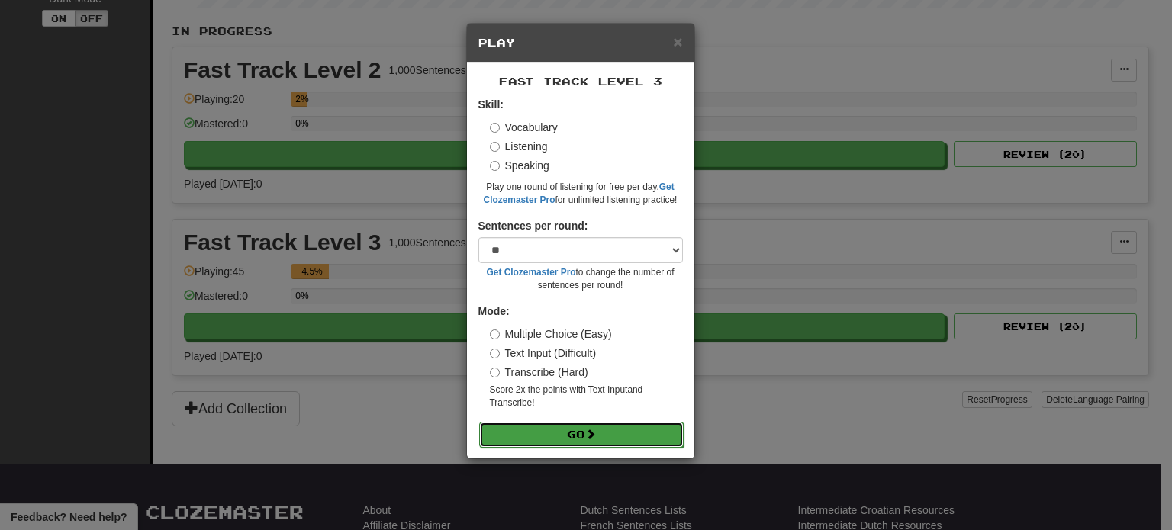
click at [614, 430] on button "Go" at bounding box center [581, 435] width 205 height 26
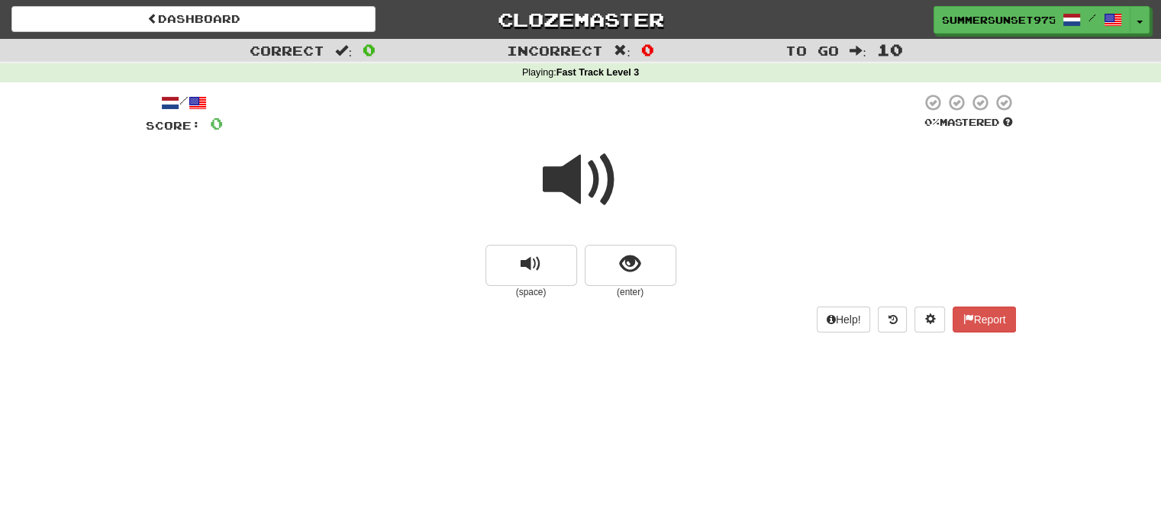
click at [585, 182] on span at bounding box center [581, 180] width 76 height 76
click at [592, 169] on span at bounding box center [581, 180] width 76 height 76
click at [633, 254] on span "show sentence" at bounding box center [630, 264] width 21 height 21
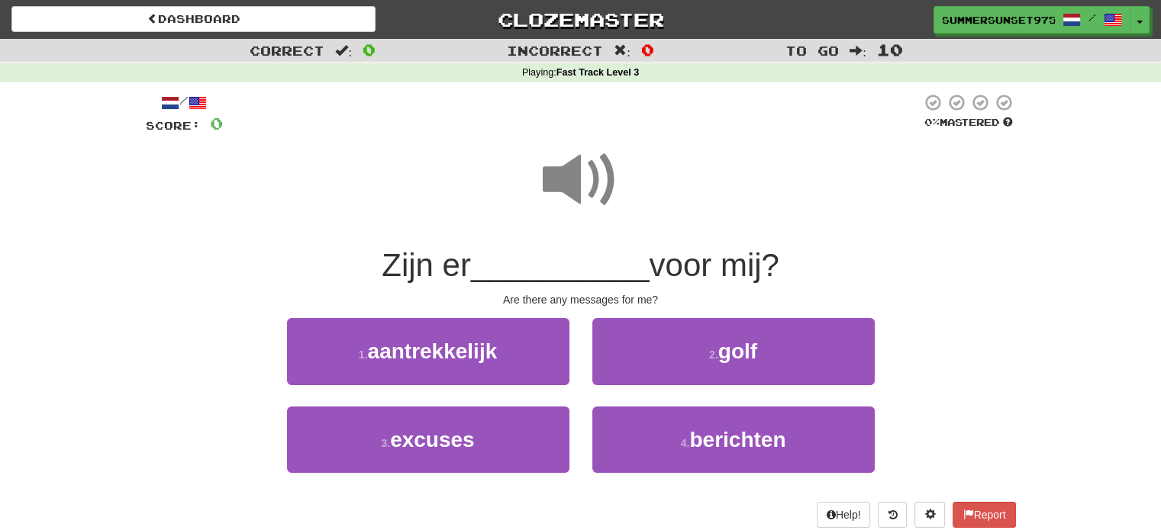
click at [514, 267] on span "__________" at bounding box center [560, 265] width 179 height 36
click at [555, 190] on span at bounding box center [581, 180] width 76 height 76
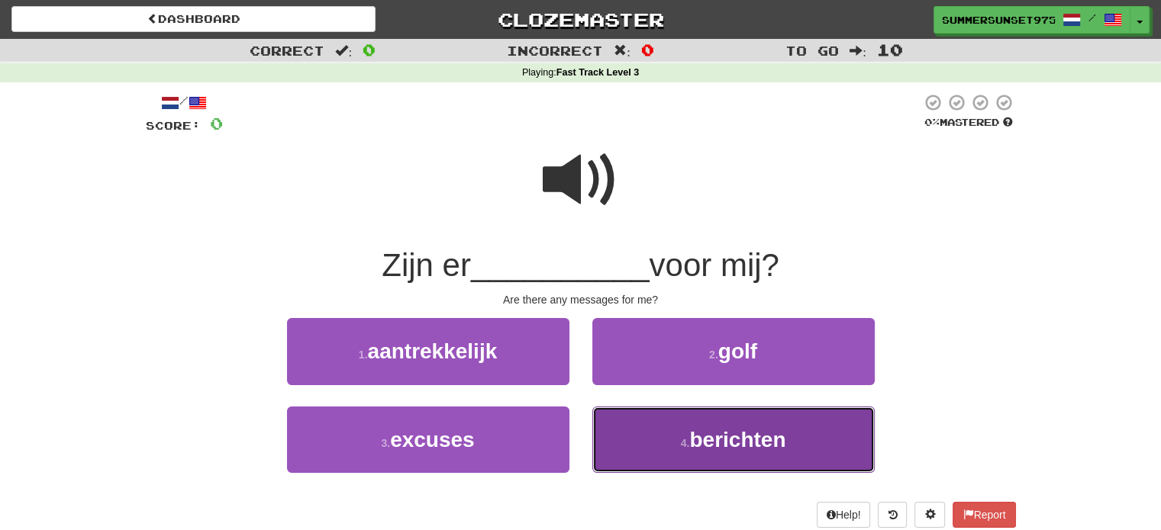
click at [748, 423] on button "4 . berichten" at bounding box center [733, 440] width 282 height 66
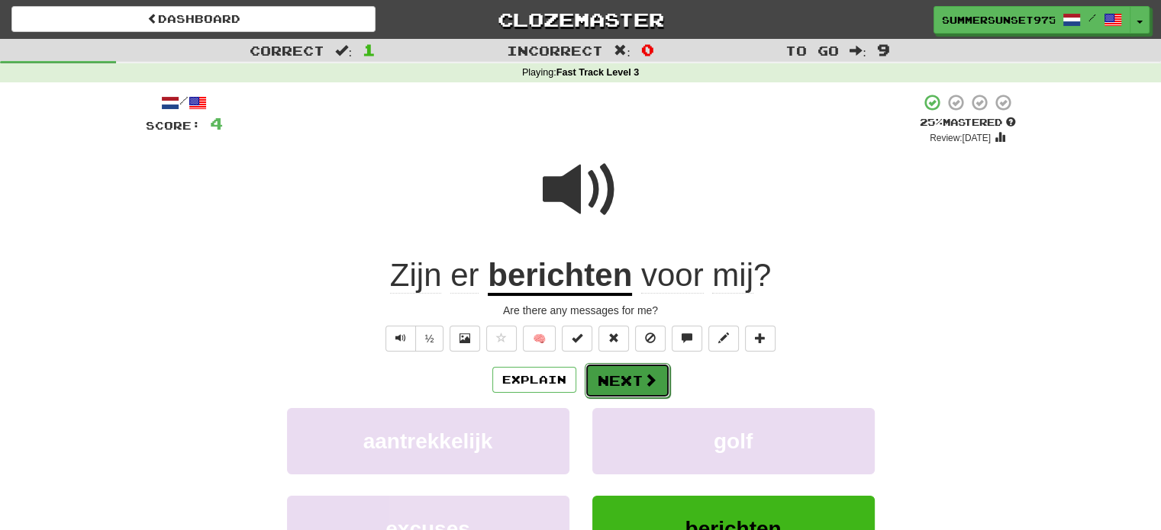
click at [623, 374] on button "Next" at bounding box center [627, 380] width 85 height 35
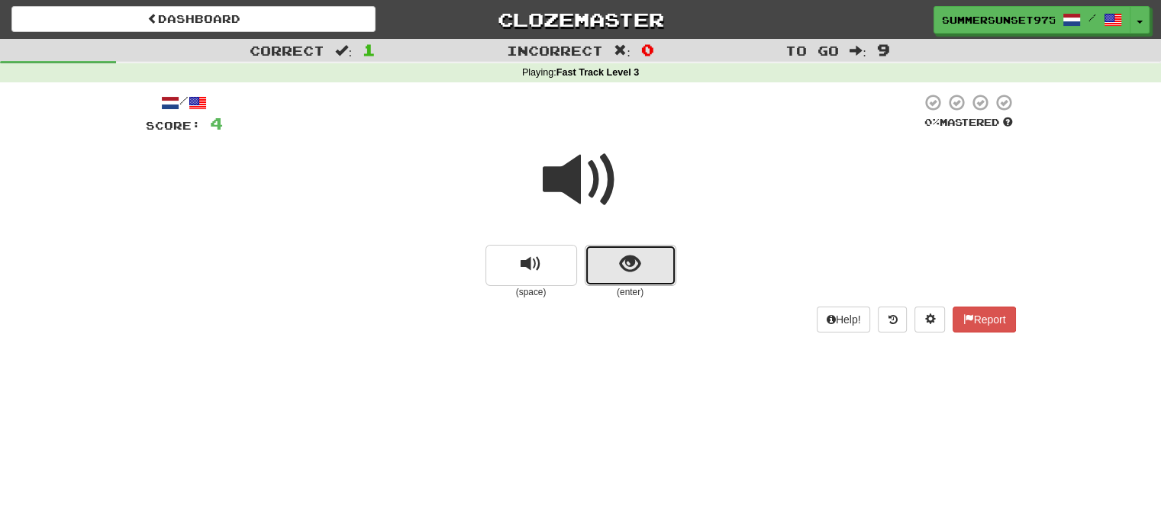
click at [600, 262] on button "show sentence" at bounding box center [631, 265] width 92 height 41
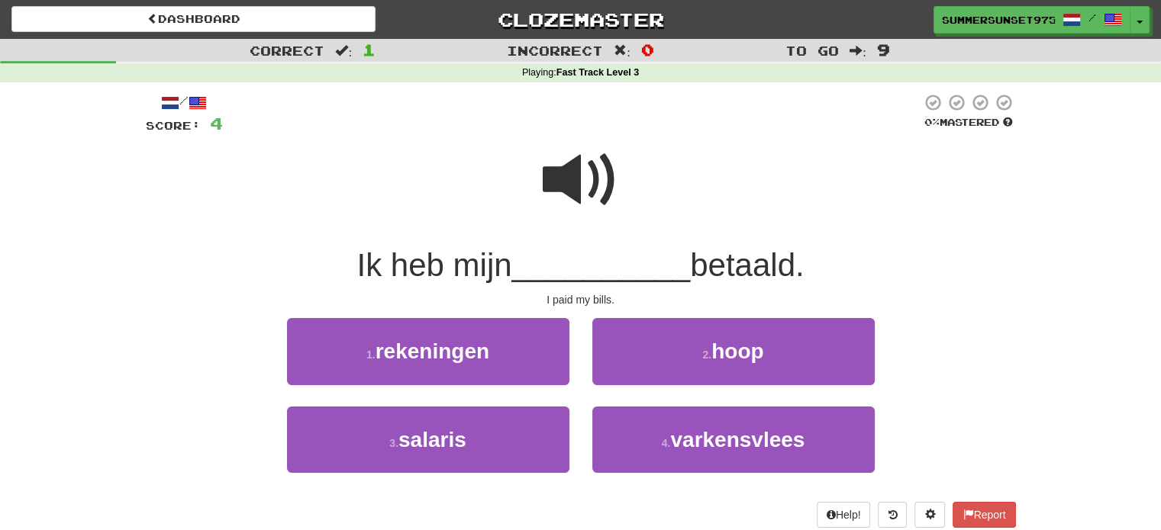
click at [595, 265] on span "__________" at bounding box center [601, 265] width 179 height 36
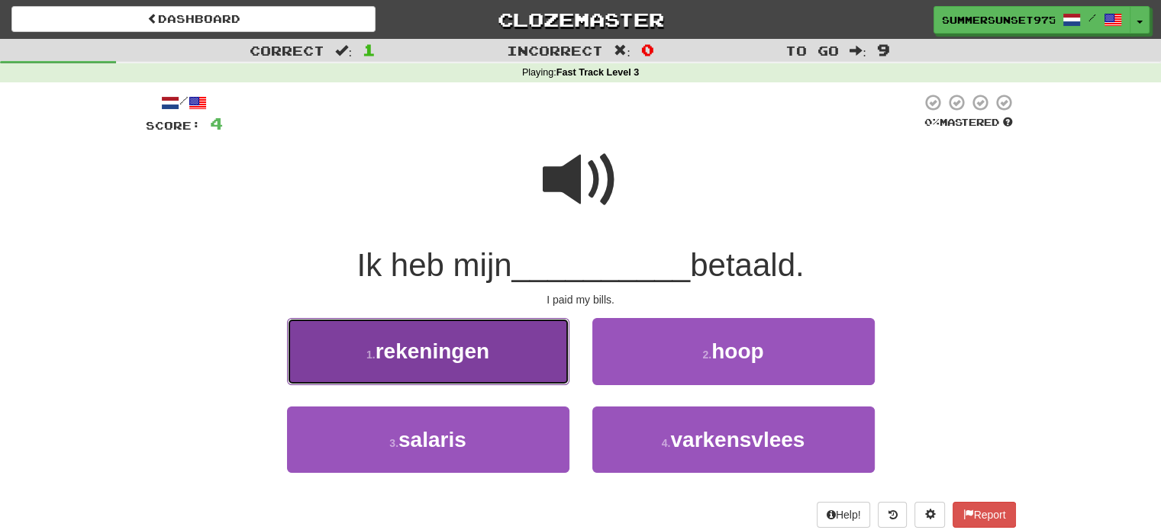
click at [462, 359] on span "rekeningen" at bounding box center [432, 352] width 114 height 24
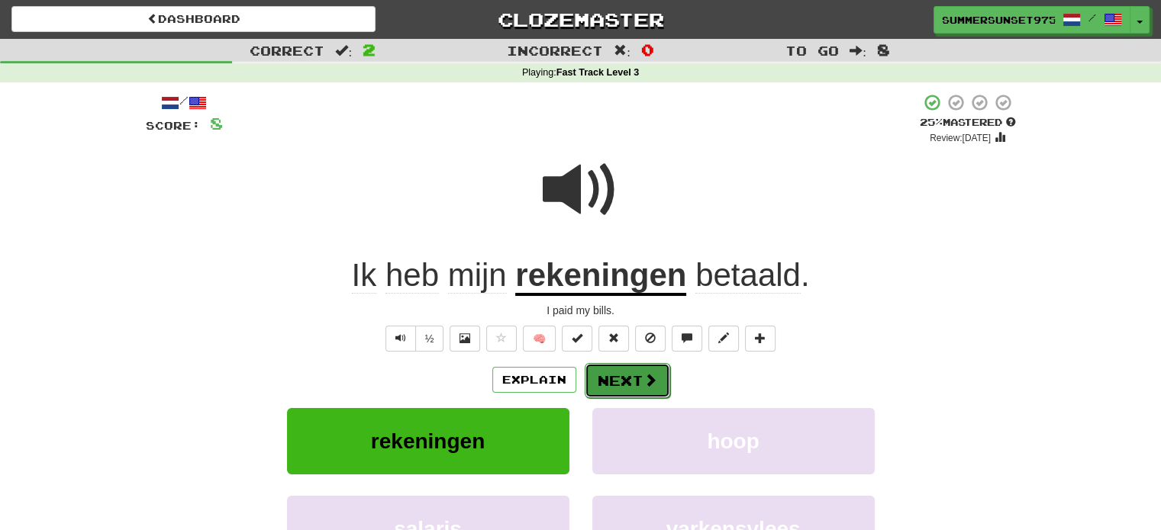
click at [652, 385] on span at bounding box center [650, 380] width 14 height 14
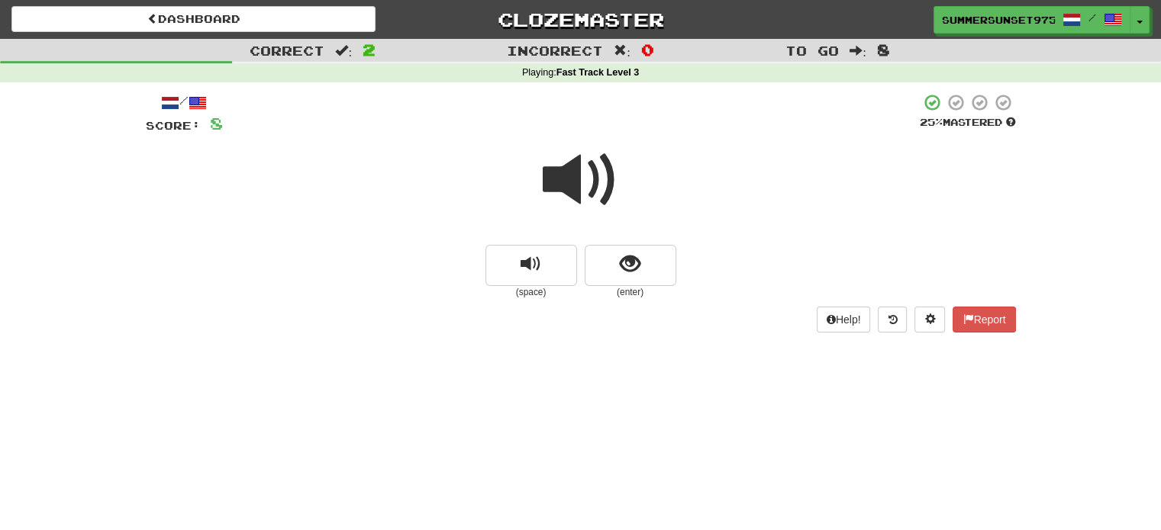
click at [586, 167] on span at bounding box center [581, 180] width 76 height 76
click at [598, 166] on span at bounding box center [581, 180] width 76 height 76
click at [574, 179] on span at bounding box center [581, 180] width 76 height 76
click at [620, 247] on button "show sentence" at bounding box center [631, 265] width 92 height 41
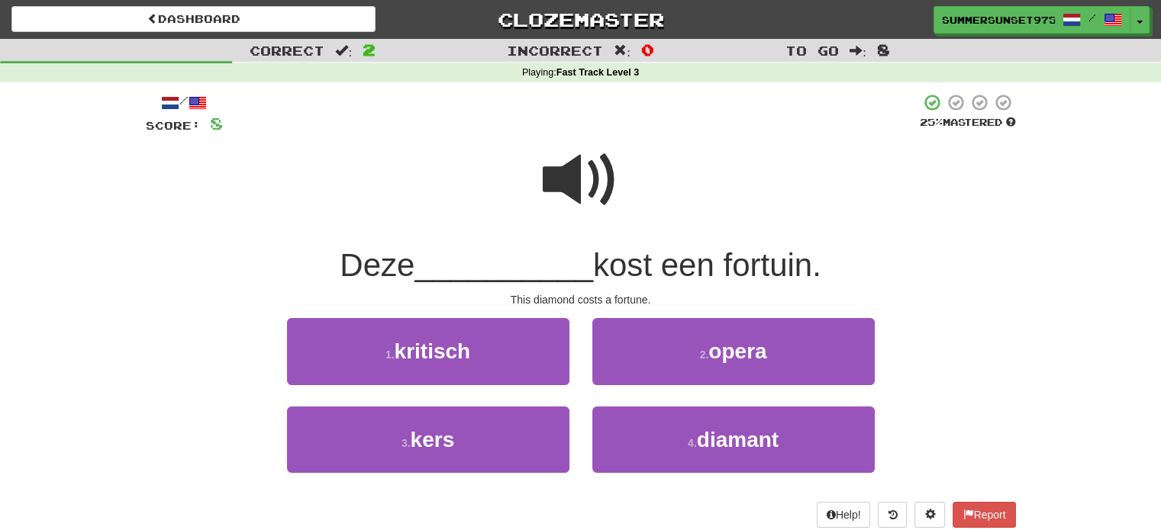
click at [562, 192] on span at bounding box center [581, 180] width 76 height 76
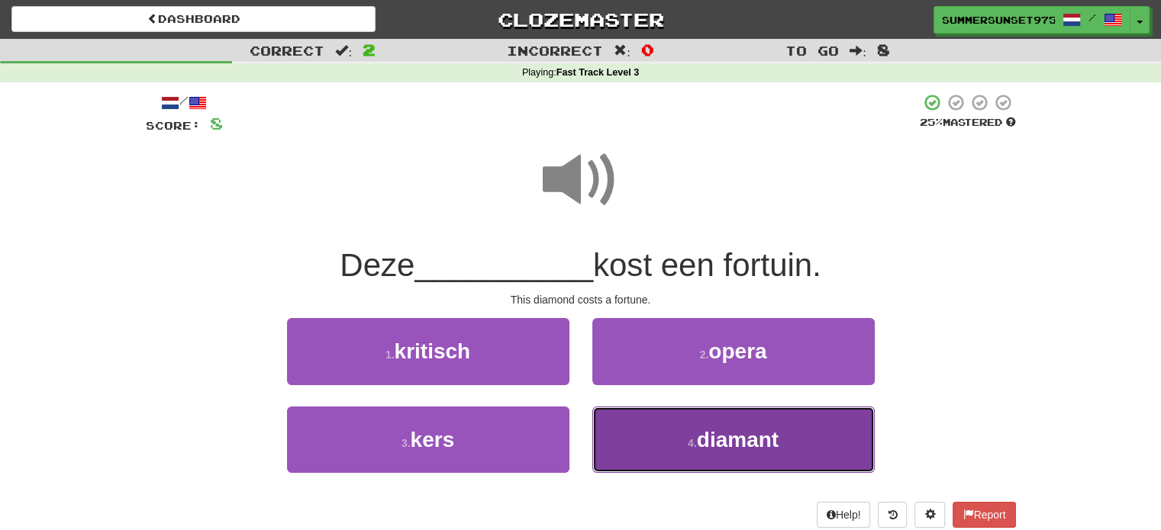
click at [751, 437] on span "diamant" at bounding box center [738, 440] width 82 height 24
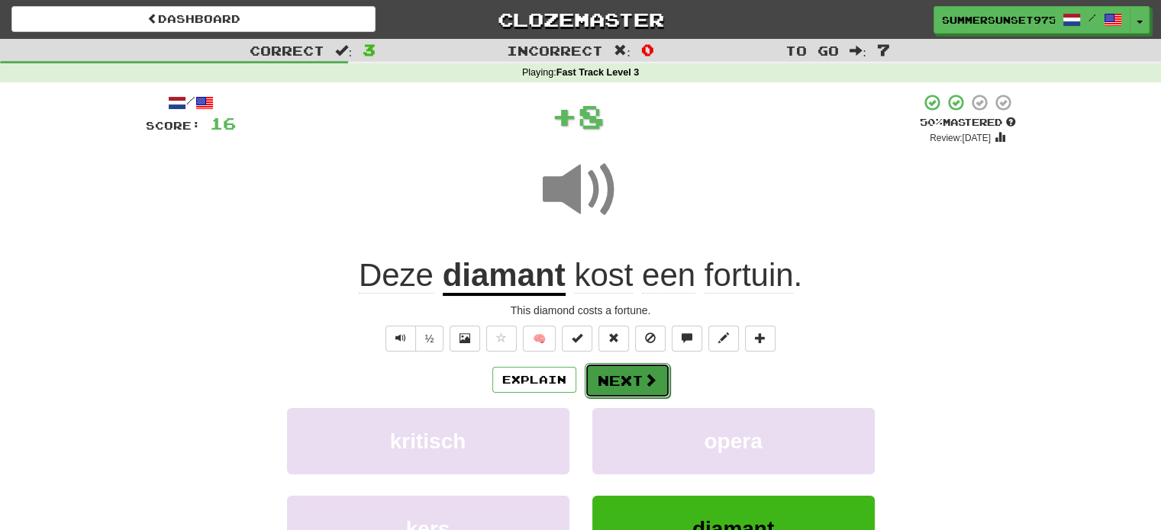
click at [638, 372] on button "Next" at bounding box center [627, 380] width 85 height 35
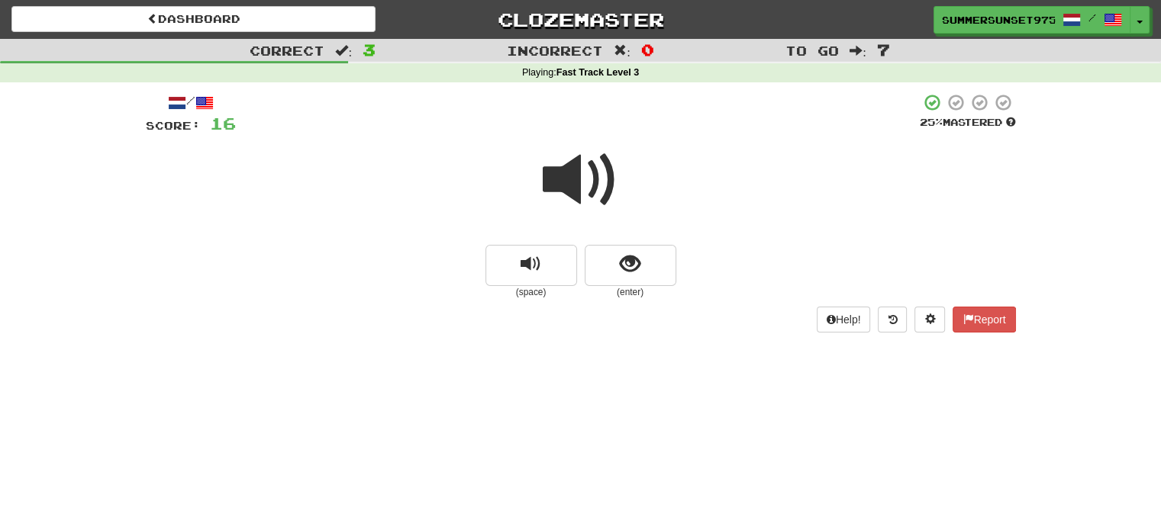
click at [562, 182] on span at bounding box center [581, 180] width 76 height 76
click at [618, 276] on button "show sentence" at bounding box center [631, 265] width 92 height 41
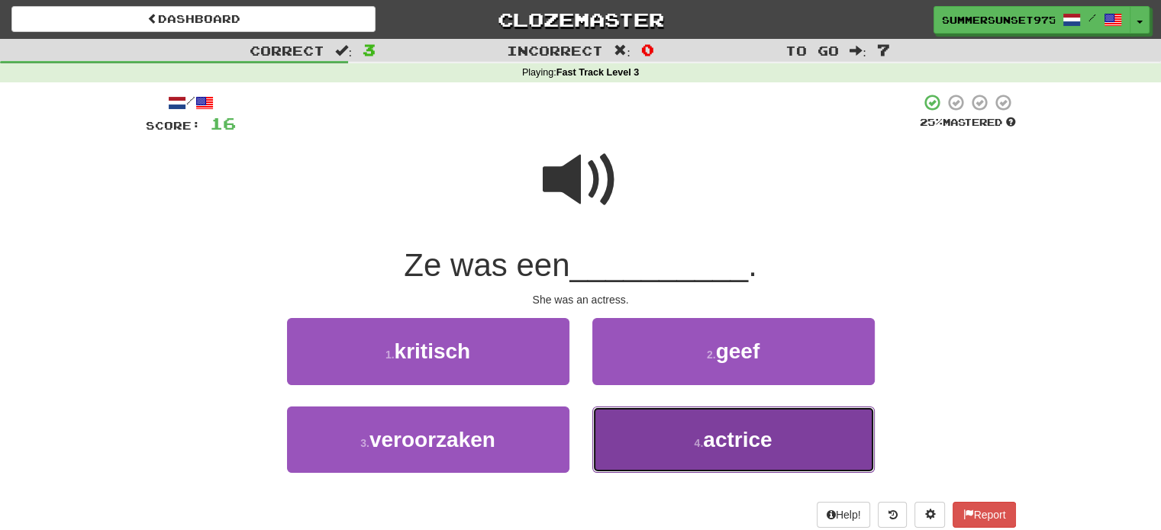
click at [710, 445] on span "actrice" at bounding box center [737, 440] width 69 height 24
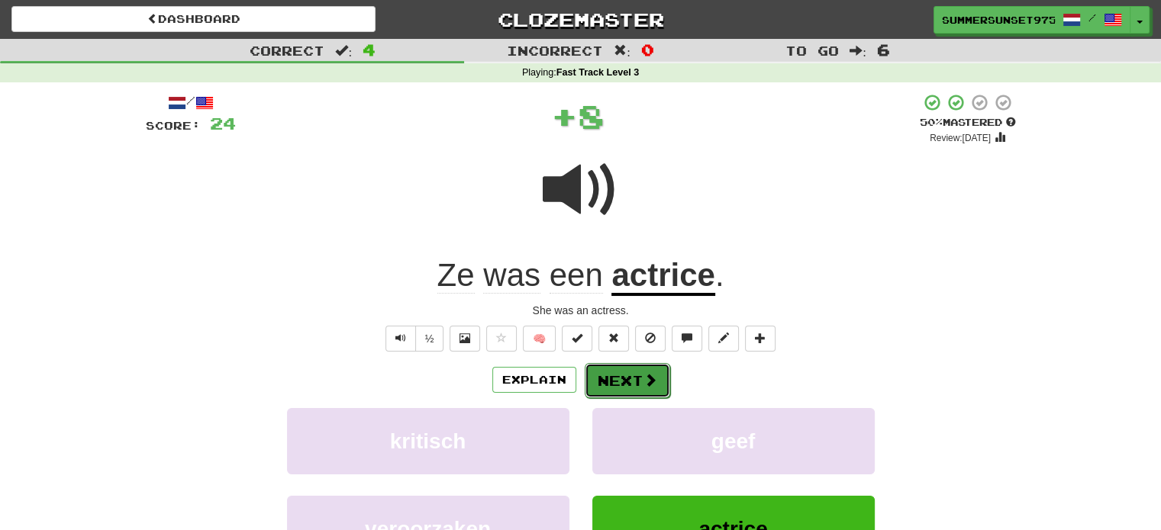
click at [617, 381] on button "Next" at bounding box center [627, 380] width 85 height 35
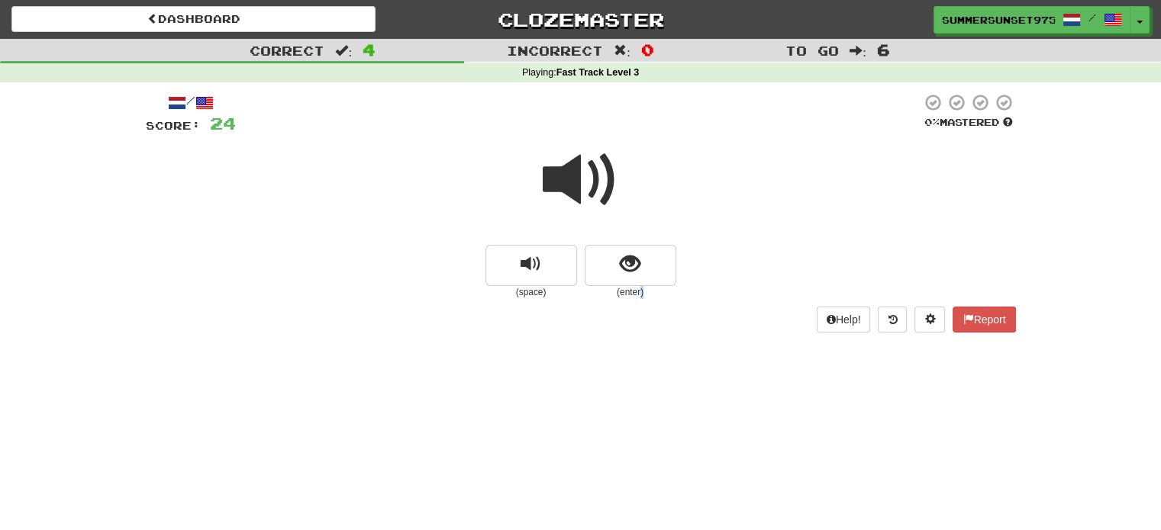
click at [643, 286] on small "(enter)" at bounding box center [631, 292] width 92 height 13
click at [633, 266] on div at bounding box center [633, 266] width 0 height 0
click at [849, 378] on div "Dashboard Clozemaster SummerSunset9757 / Toggle Dropdown Dashboard Leaderboard …" at bounding box center [580, 265] width 1161 height 530
click at [665, 274] on button "show sentence" at bounding box center [631, 265] width 92 height 41
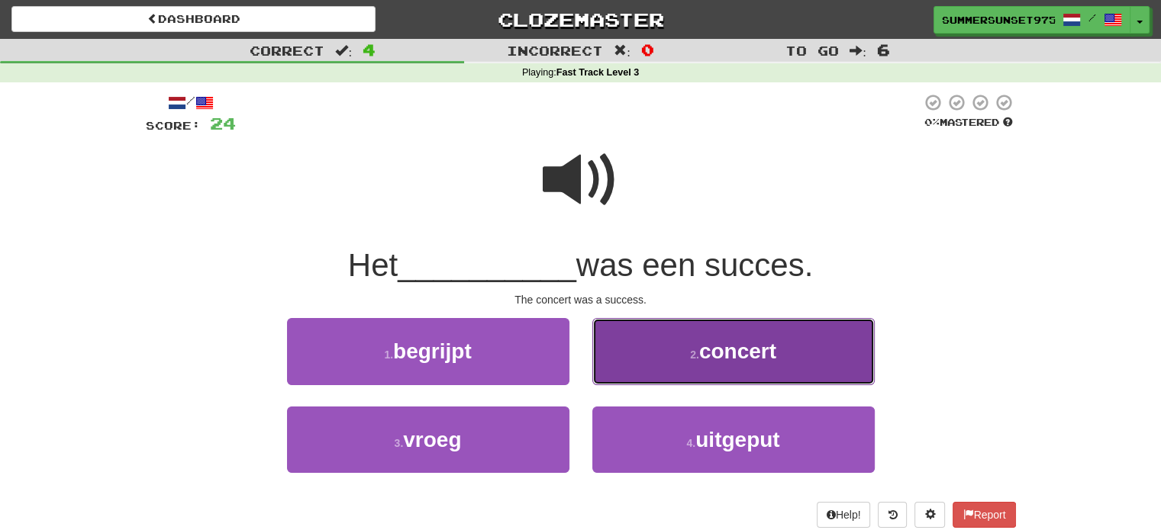
click at [705, 361] on span "concert" at bounding box center [737, 352] width 77 height 24
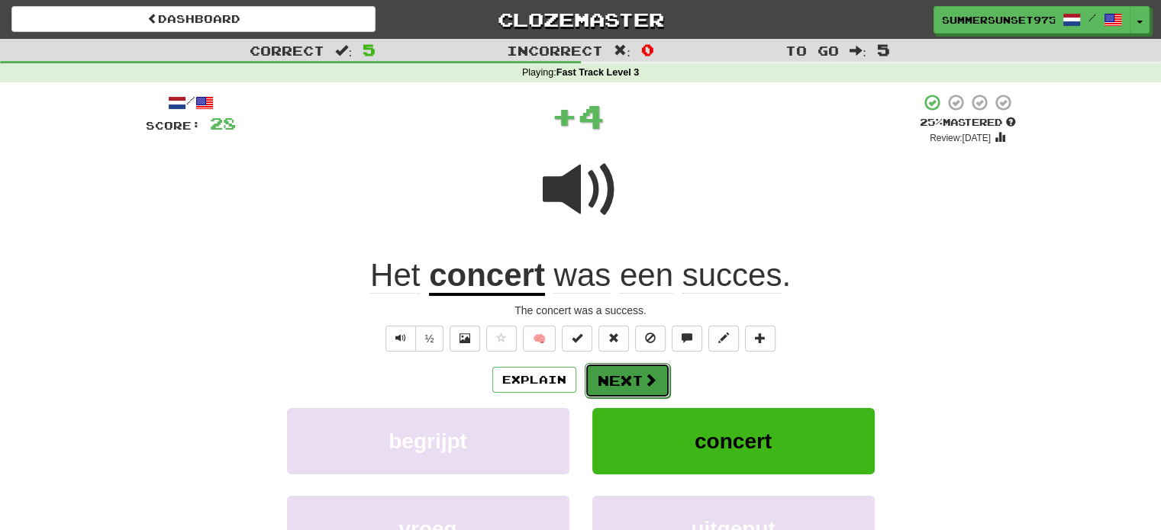
click at [610, 385] on button "Next" at bounding box center [627, 380] width 85 height 35
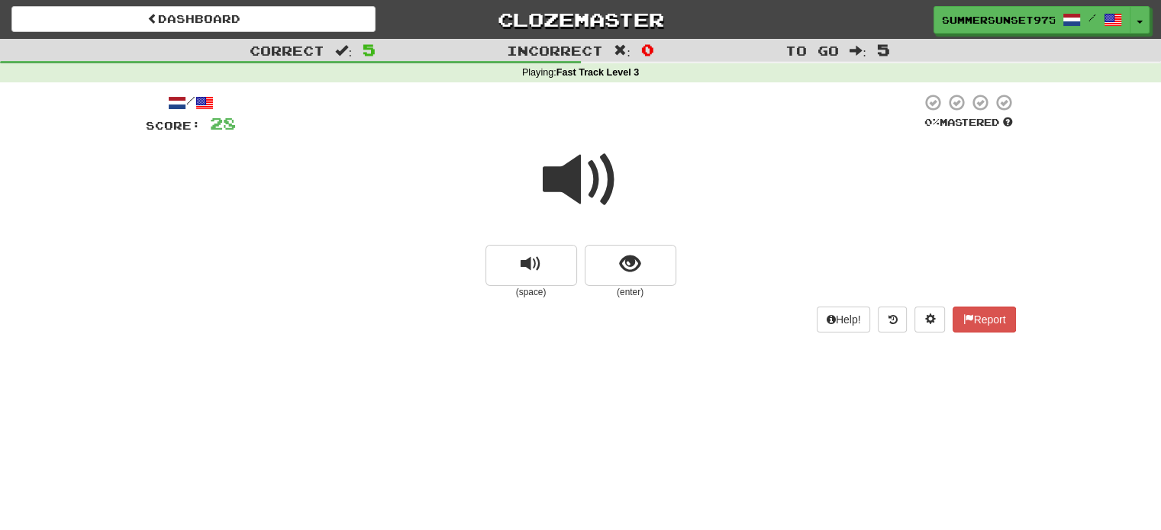
click at [586, 177] on span at bounding box center [581, 180] width 76 height 76
click at [638, 259] on span "show sentence" at bounding box center [630, 264] width 21 height 21
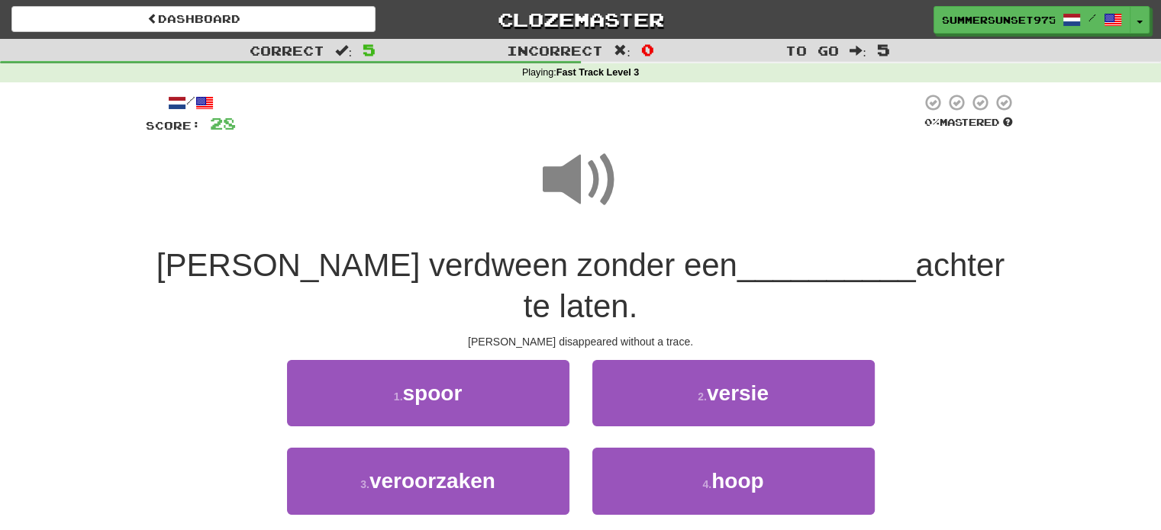
click at [598, 179] on span at bounding box center [581, 180] width 76 height 76
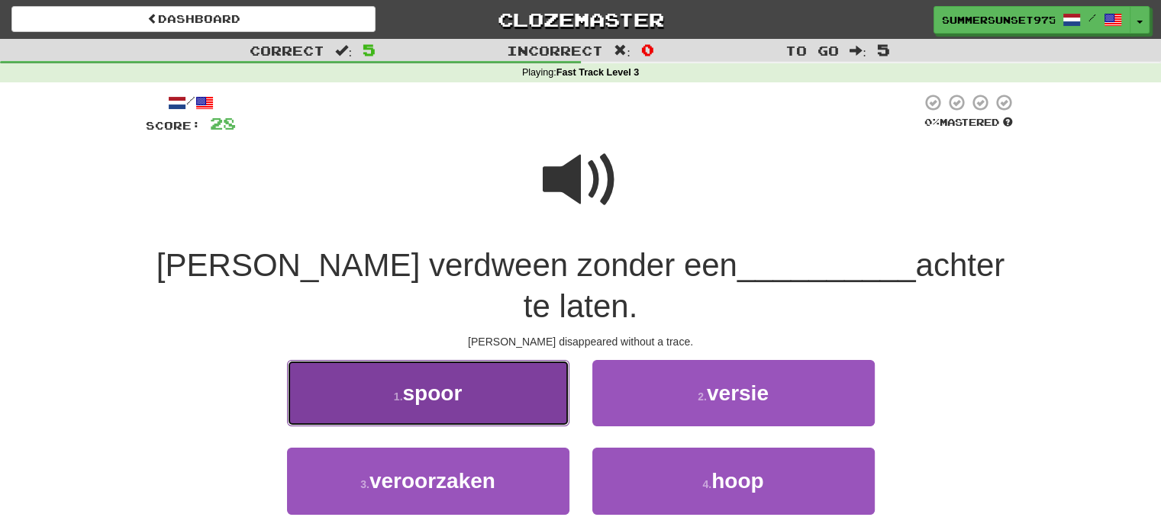
click at [529, 360] on button "1 . spoor" at bounding box center [428, 393] width 282 height 66
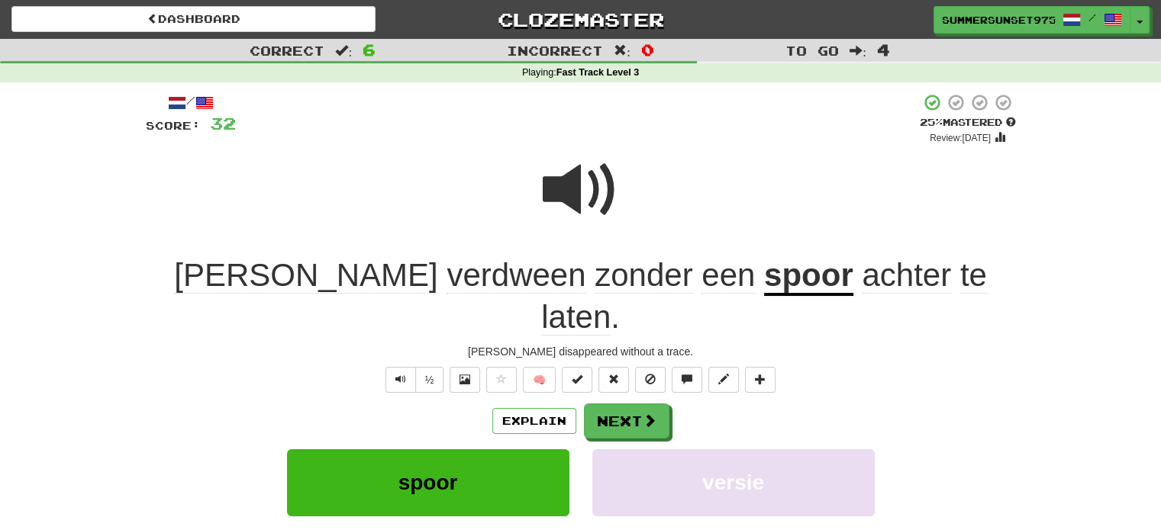
click at [580, 177] on span at bounding box center [581, 190] width 76 height 76
click at [626, 404] on button "Next" at bounding box center [627, 421] width 85 height 35
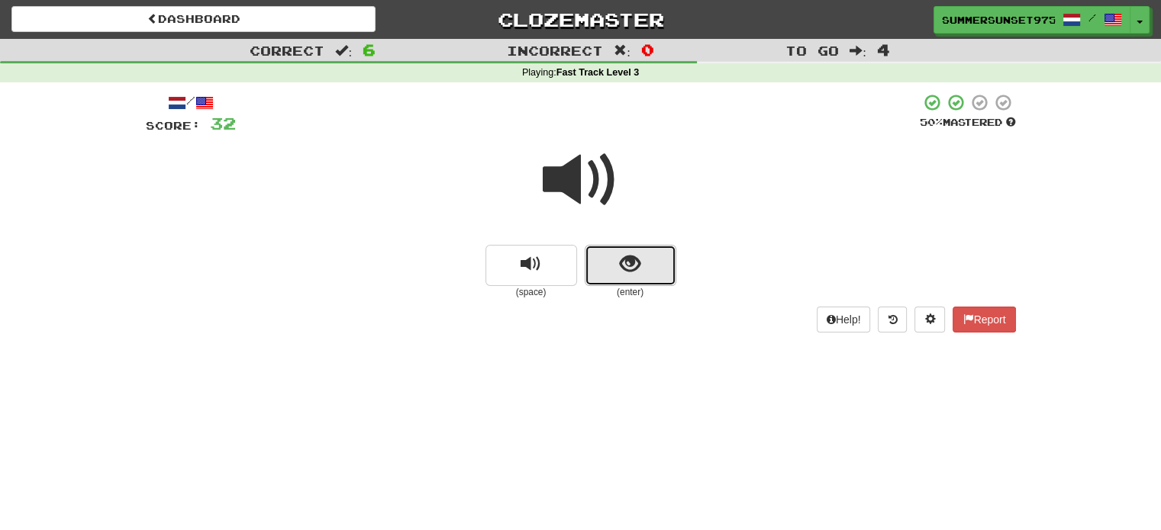
click at [620, 256] on span "show sentence" at bounding box center [630, 264] width 21 height 21
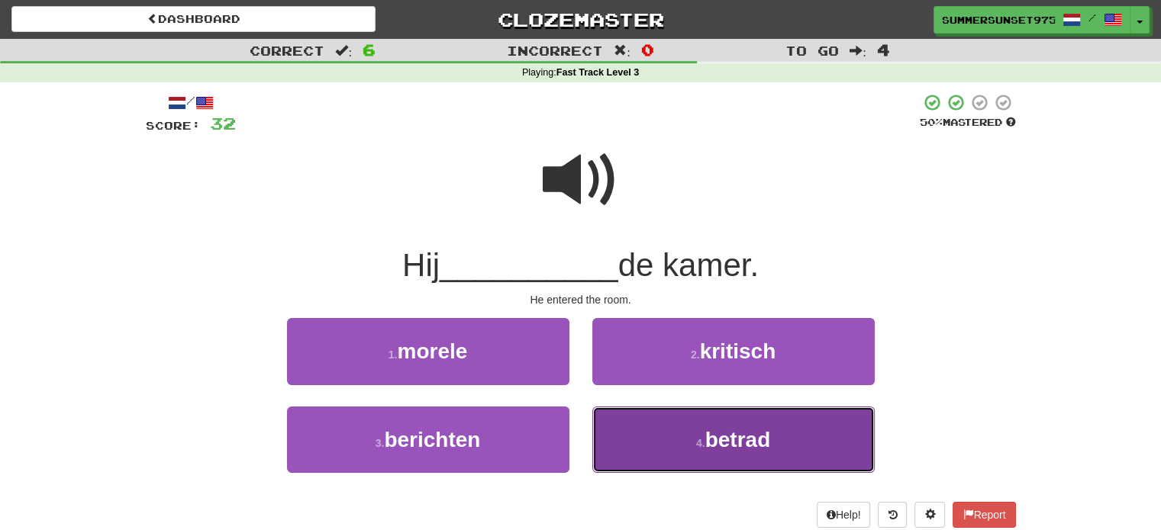
click at [731, 442] on span "betrad" at bounding box center [738, 440] width 66 height 24
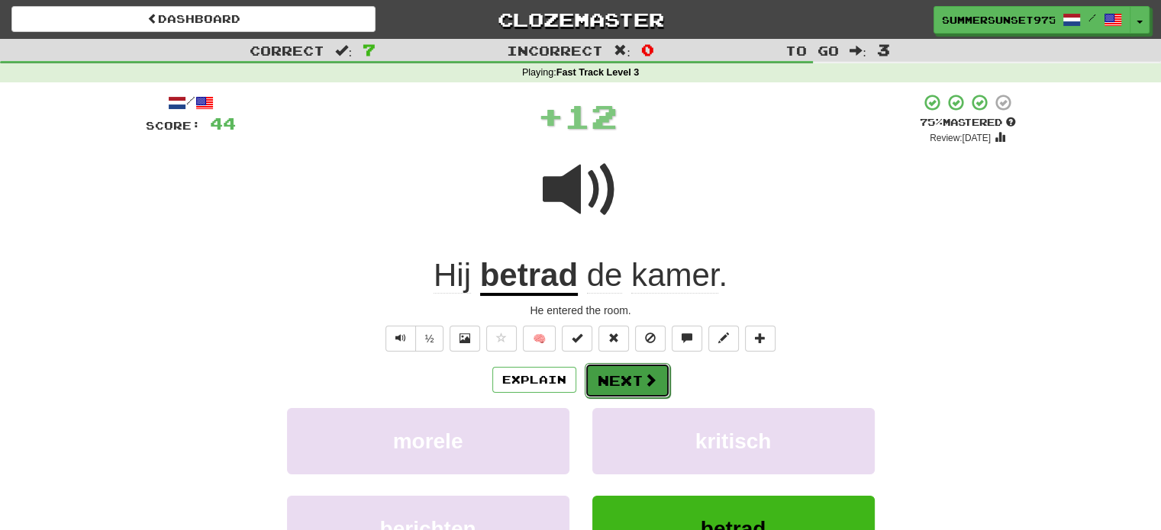
click at [636, 378] on button "Next" at bounding box center [627, 380] width 85 height 35
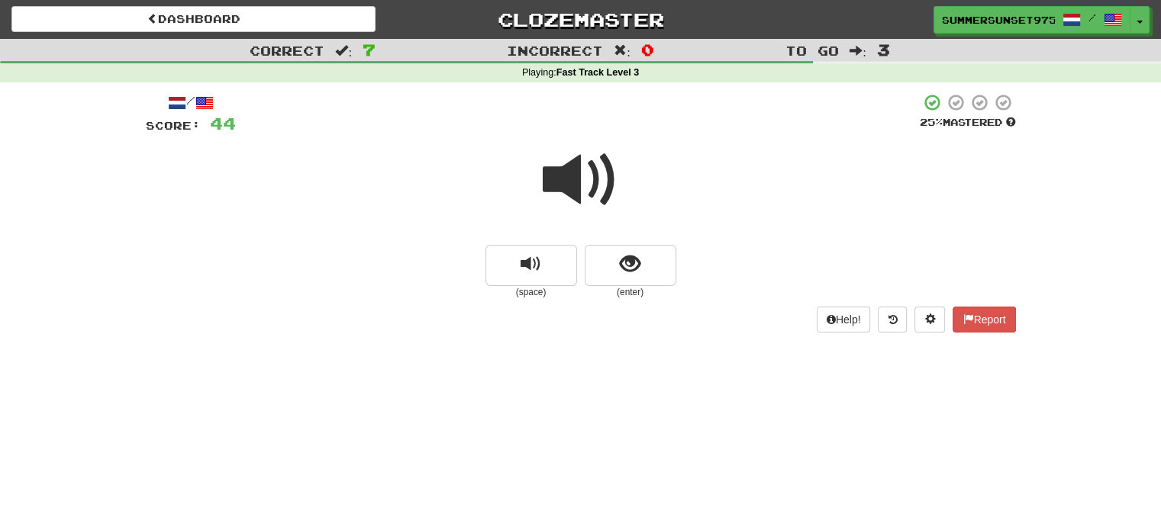
click at [582, 190] on span at bounding box center [581, 180] width 76 height 76
click at [580, 190] on span at bounding box center [581, 180] width 76 height 76
click at [632, 265] on span "show sentence" at bounding box center [630, 264] width 21 height 21
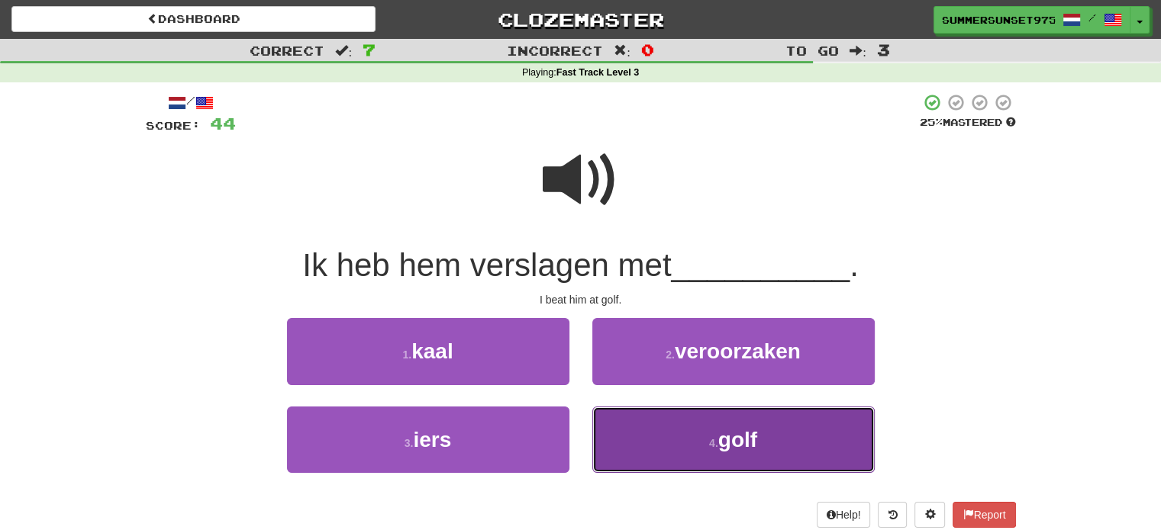
click at [677, 426] on button "4 . golf" at bounding box center [733, 440] width 282 height 66
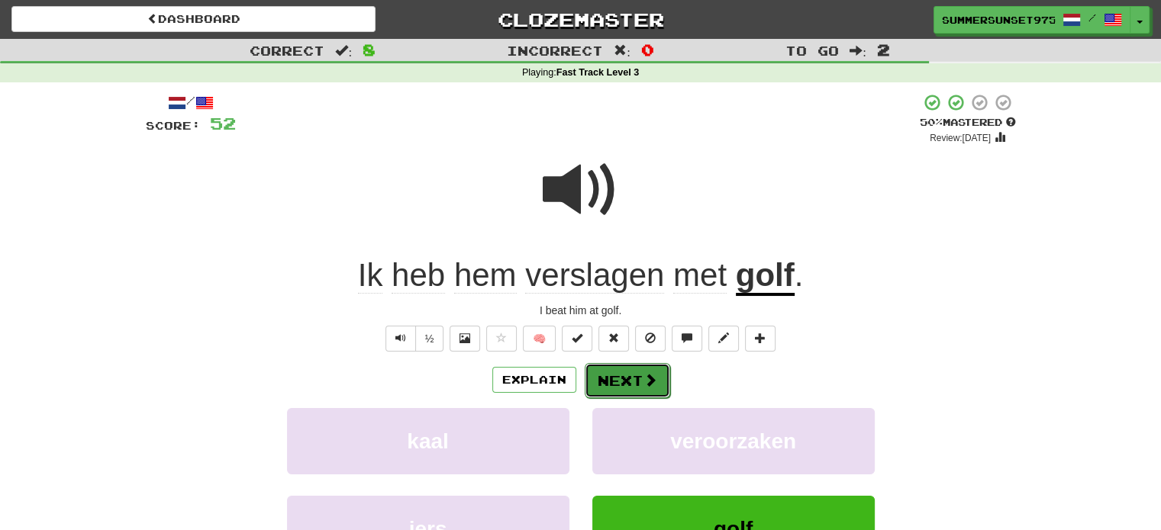
click at [589, 388] on button "Next" at bounding box center [627, 380] width 85 height 35
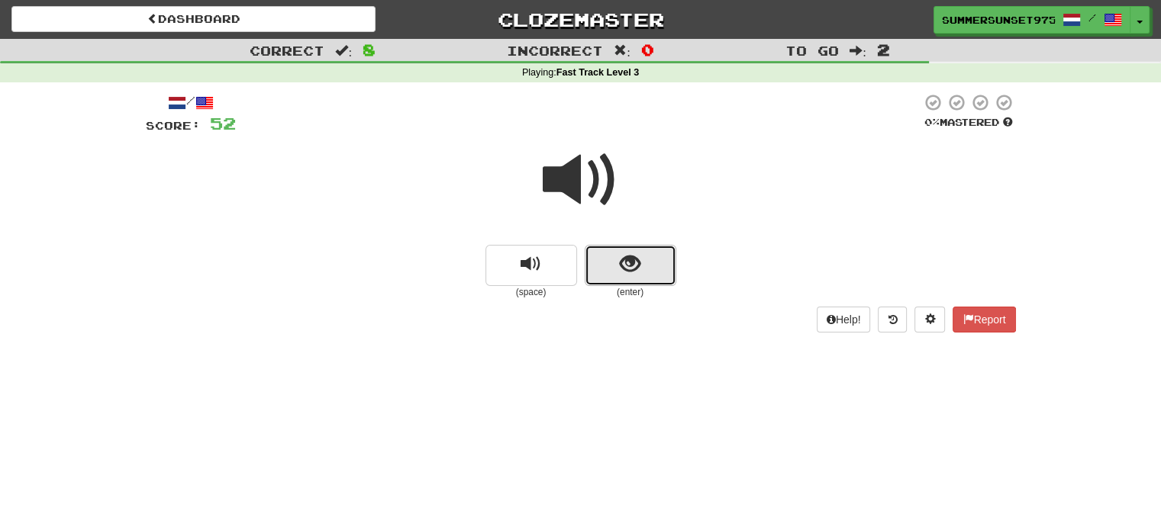
click at [646, 245] on button "show sentence" at bounding box center [631, 265] width 92 height 41
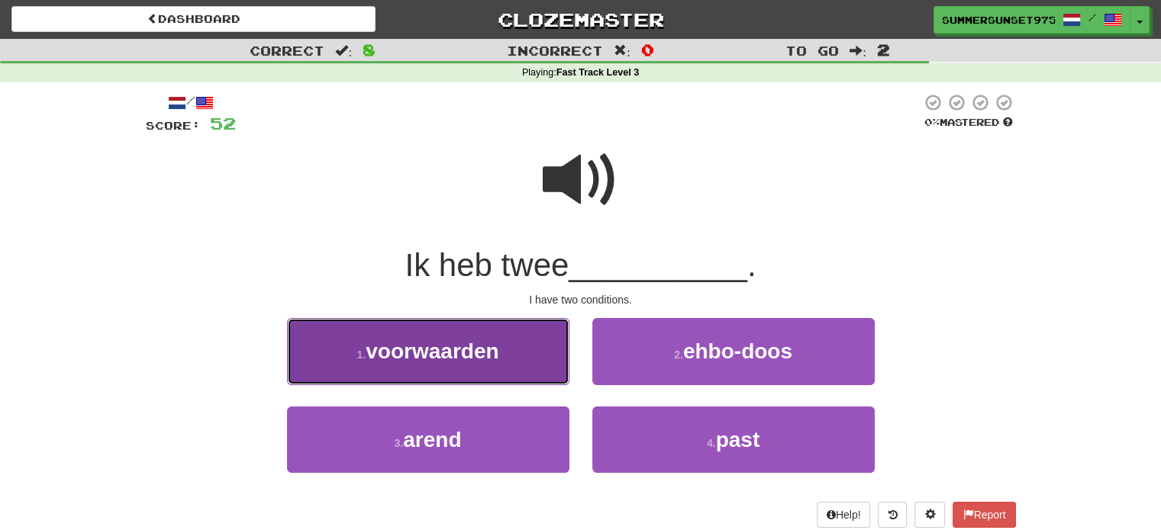
click at [459, 350] on span "voorwaarden" at bounding box center [432, 352] width 133 height 24
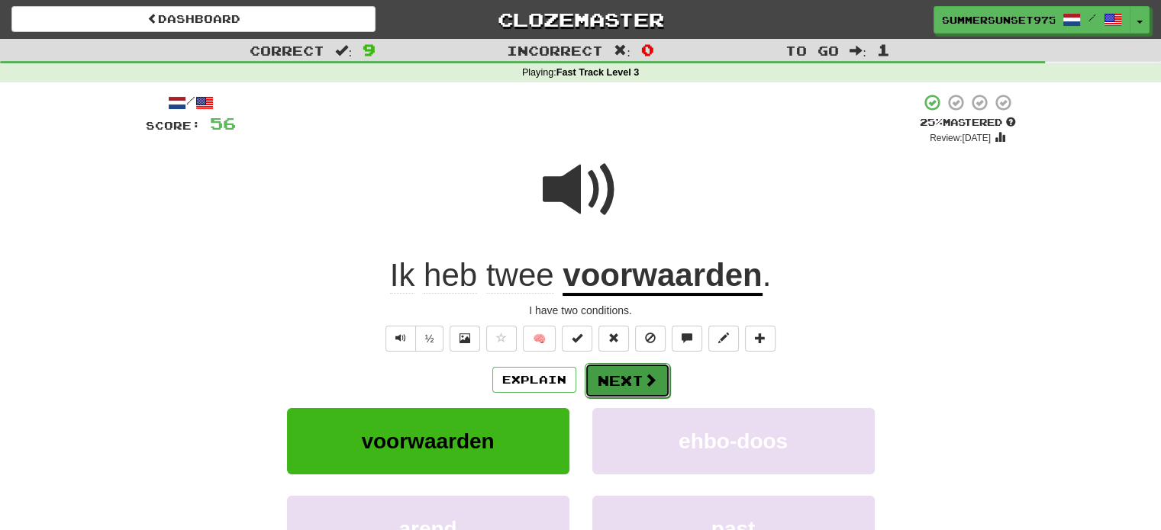
click at [630, 365] on button "Next" at bounding box center [627, 380] width 85 height 35
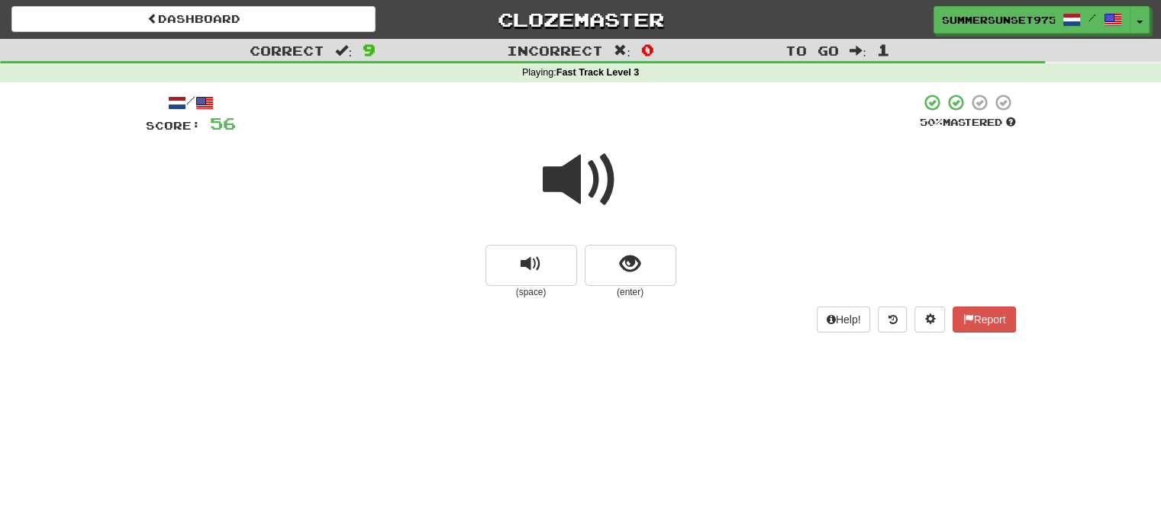
click at [584, 179] on span at bounding box center [581, 180] width 76 height 76
click at [627, 277] on button "show sentence" at bounding box center [631, 265] width 92 height 41
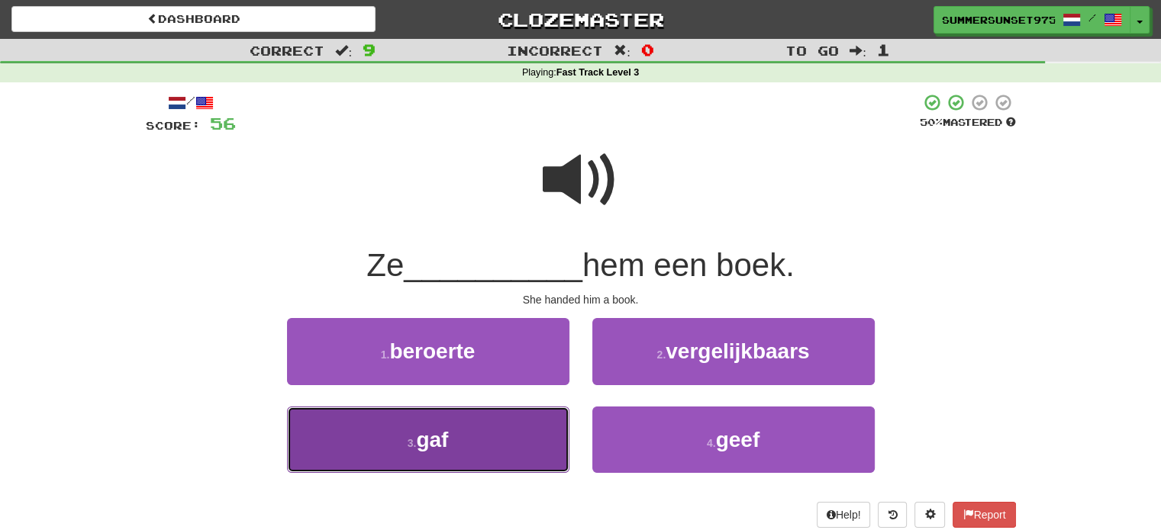
click at [501, 458] on button "3 . gaf" at bounding box center [428, 440] width 282 height 66
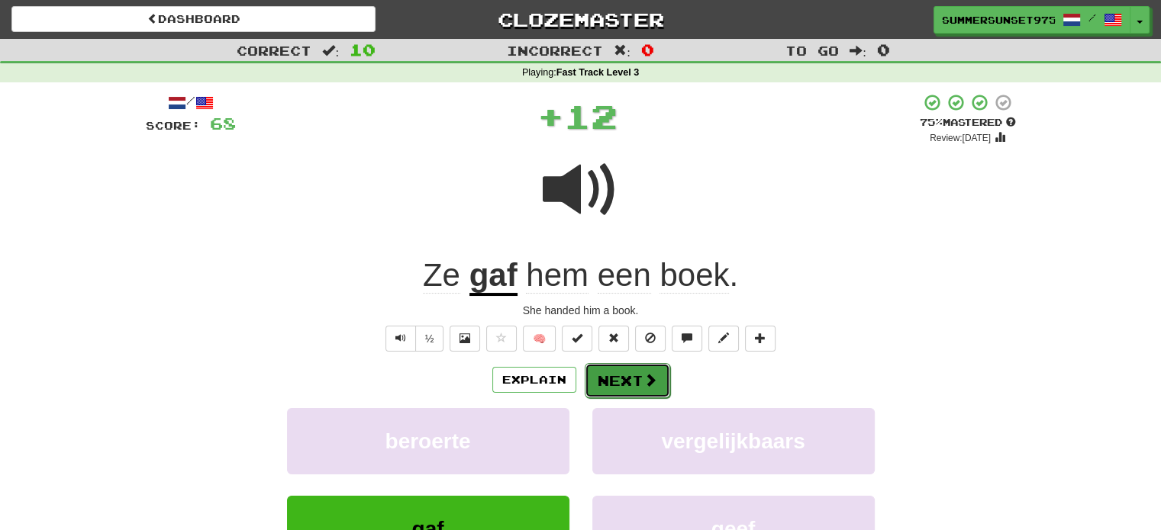
click at [649, 375] on span at bounding box center [650, 380] width 14 height 14
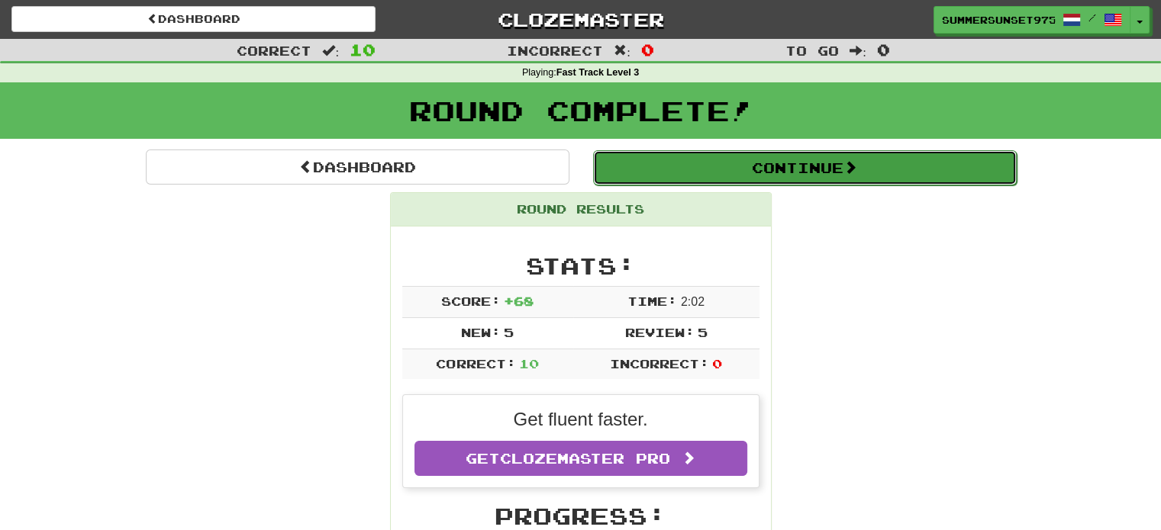
click at [752, 182] on button "Continue" at bounding box center [805, 167] width 424 height 35
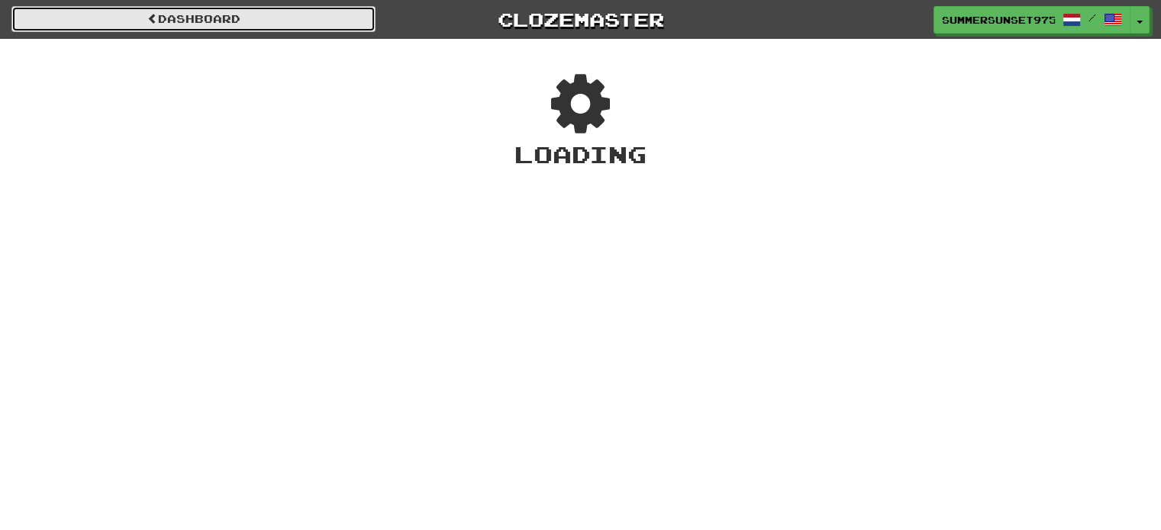
click at [251, 18] on link "Dashboard" at bounding box center [193, 19] width 364 height 26
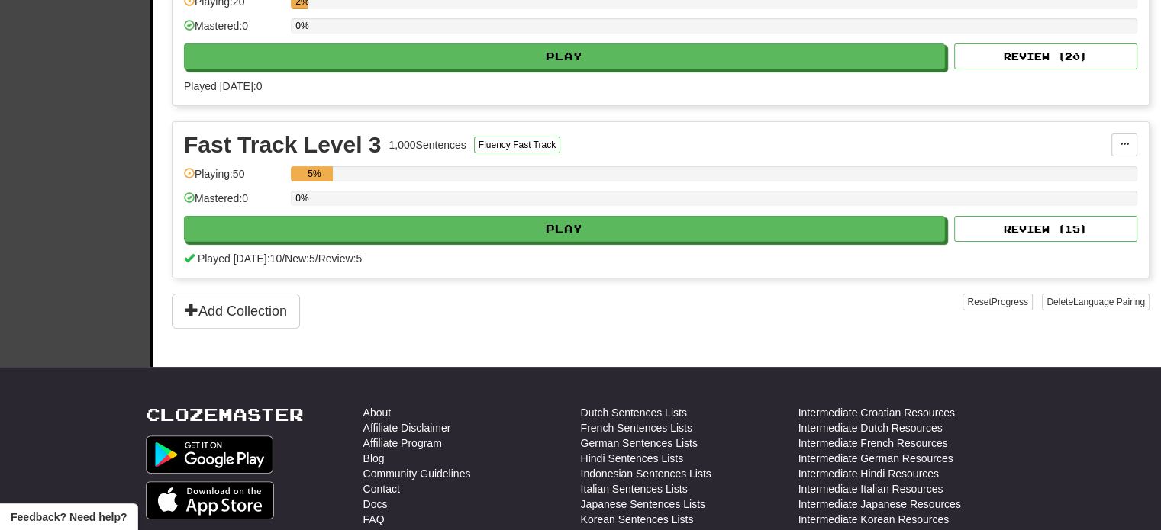
scroll to position [229, 0]
